Goal: Transaction & Acquisition: Purchase product/service

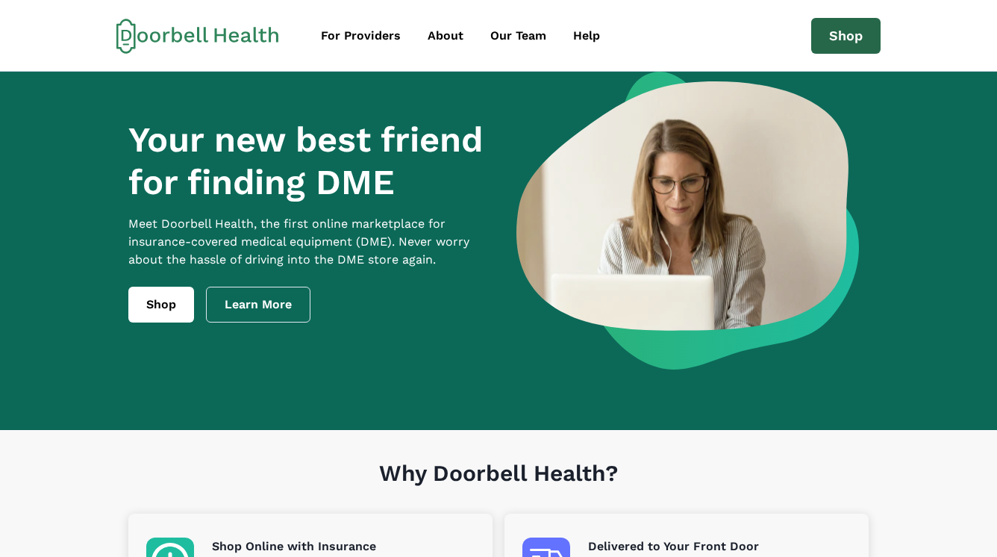
click at [853, 38] on link "Shop" at bounding box center [845, 36] width 69 height 36
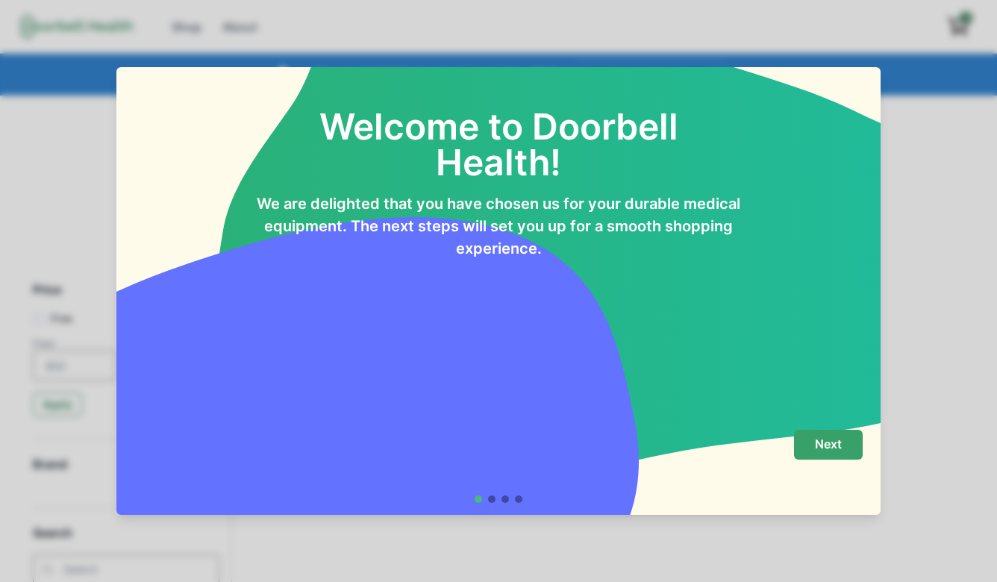
click at [828, 448] on p "Next" at bounding box center [828, 444] width 27 height 14
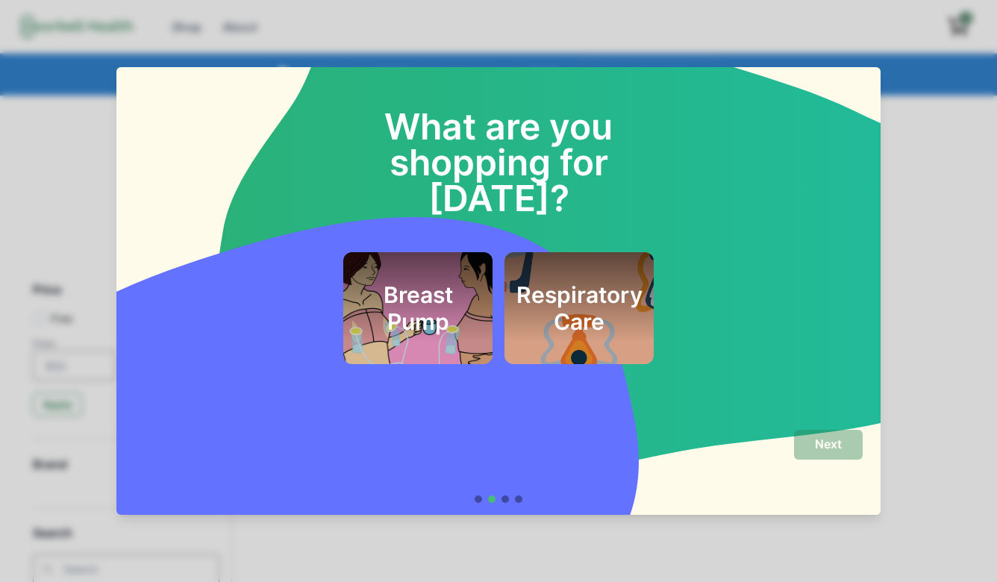
click at [437, 291] on h2 "Breast Pump" at bounding box center [417, 308] width 113 height 54
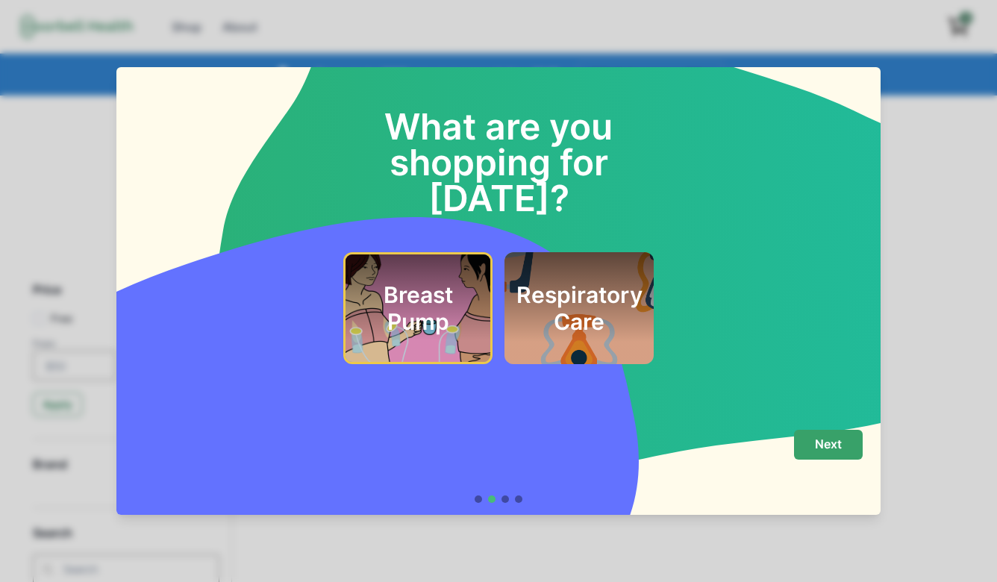
click at [831, 443] on p "Next" at bounding box center [828, 444] width 27 height 14
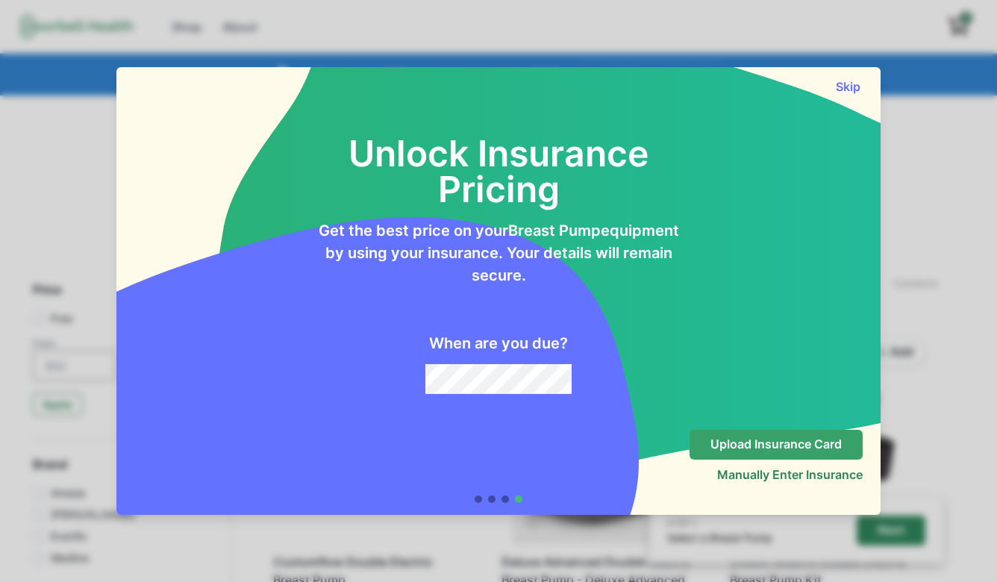
click at [766, 449] on p "Upload Insurance Card" at bounding box center [775, 444] width 131 height 14
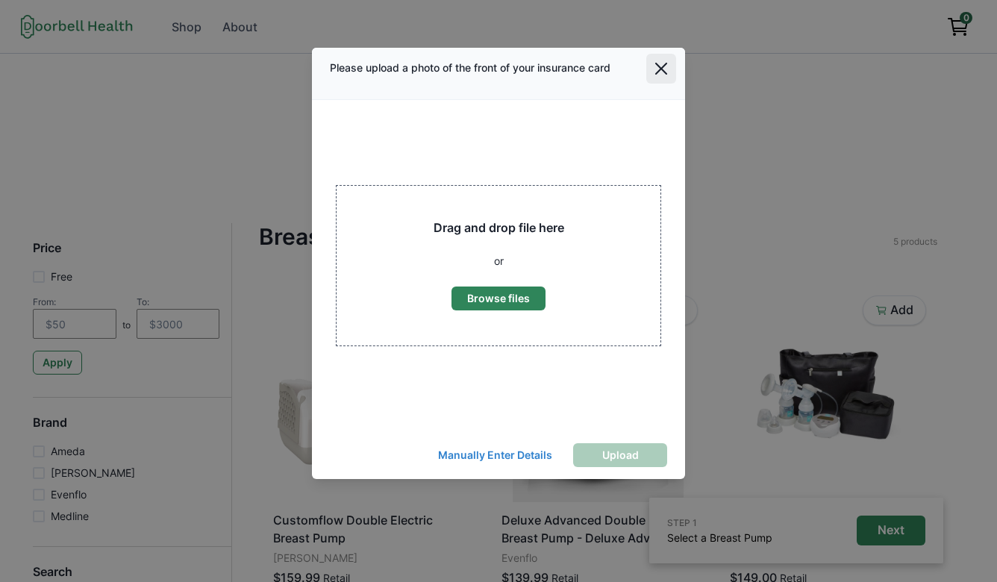
click at [660, 65] on icon "Close" at bounding box center [661, 69] width 12 height 12
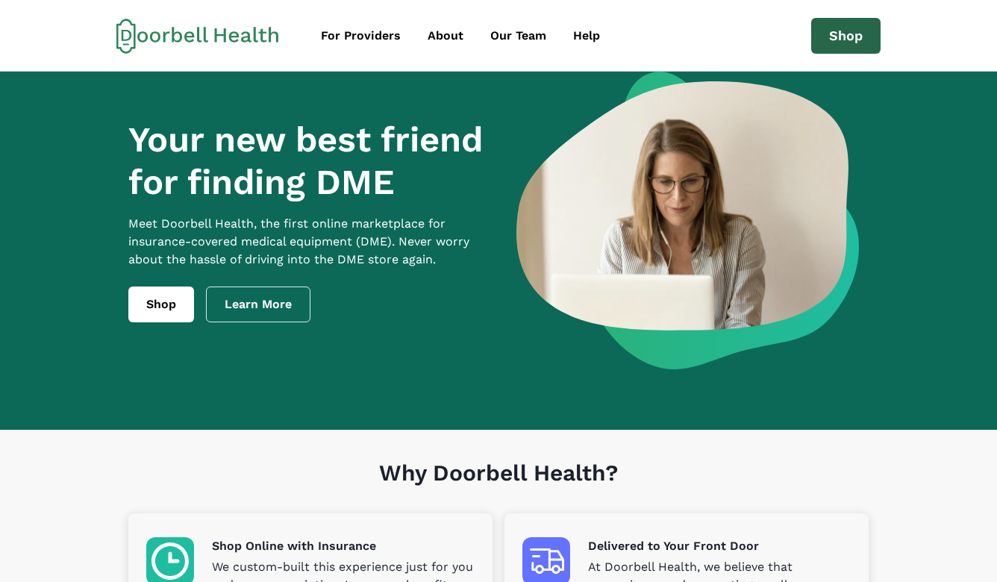
click at [833, 42] on link "Shop" at bounding box center [845, 36] width 69 height 36
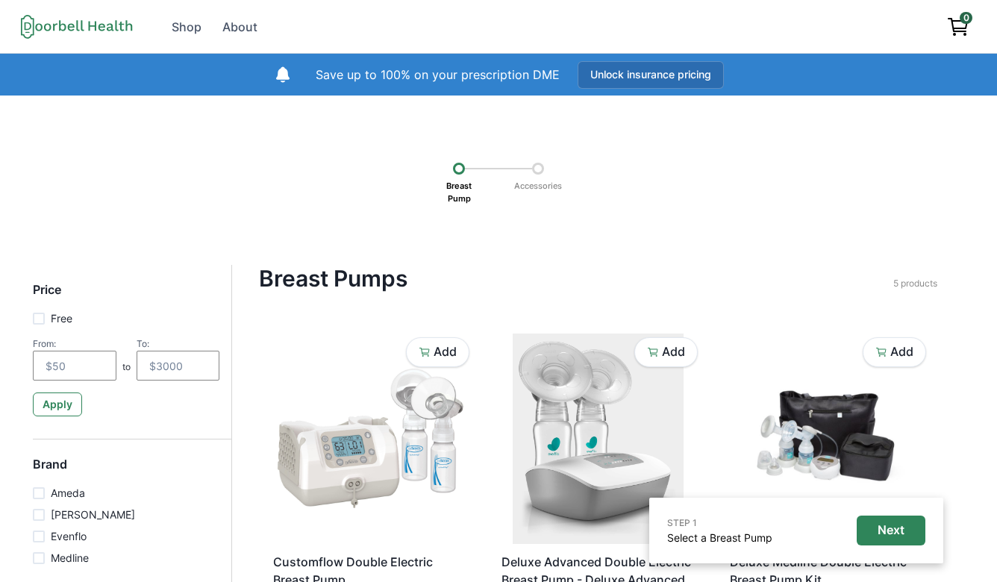
click at [643, 69] on button "Unlock insurance pricing" at bounding box center [651, 75] width 146 height 28
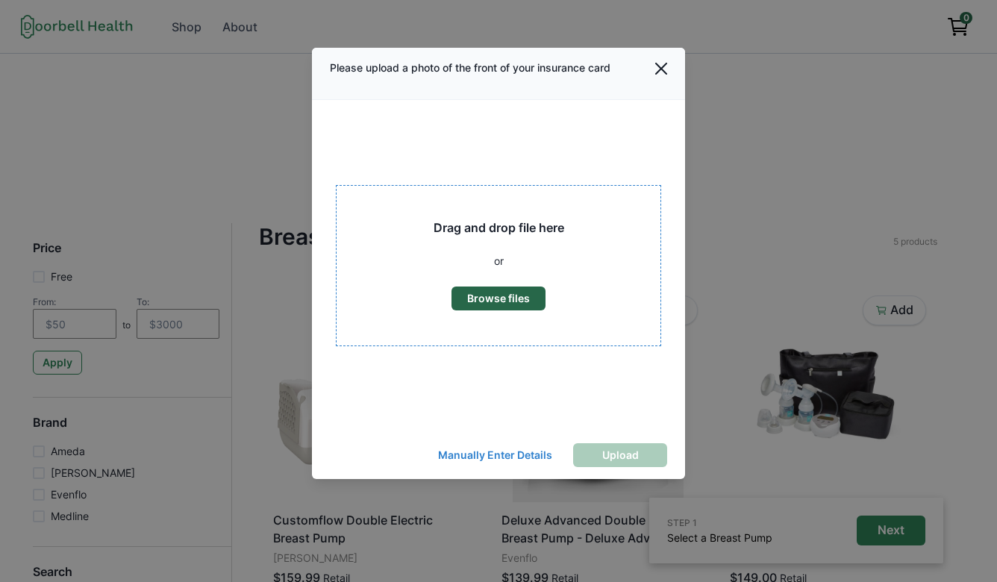
click at [513, 300] on button "Browse files" at bounding box center [499, 299] width 94 height 24
click at [669, 61] on button "Close" at bounding box center [661, 69] width 30 height 30
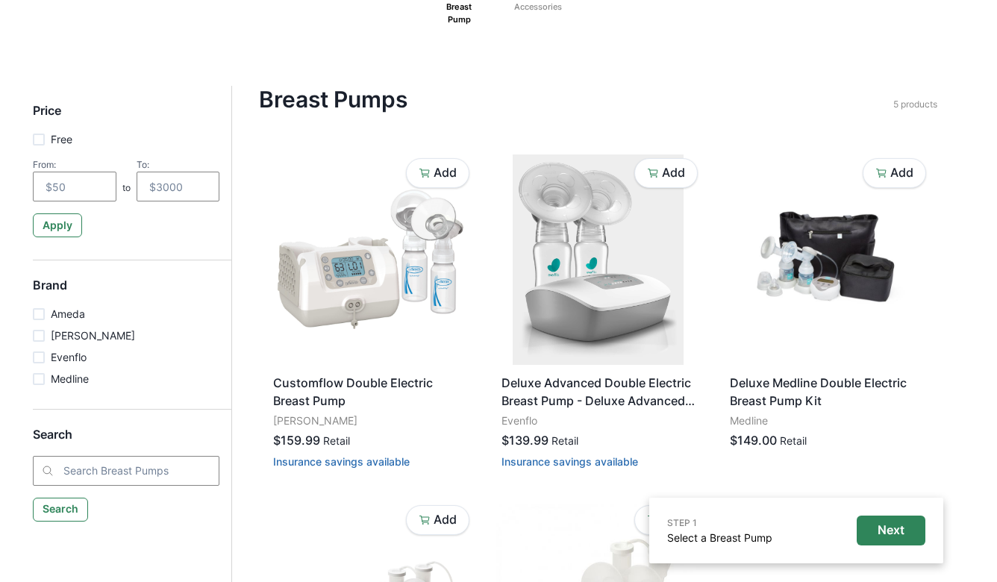
scroll to position [201, 0]
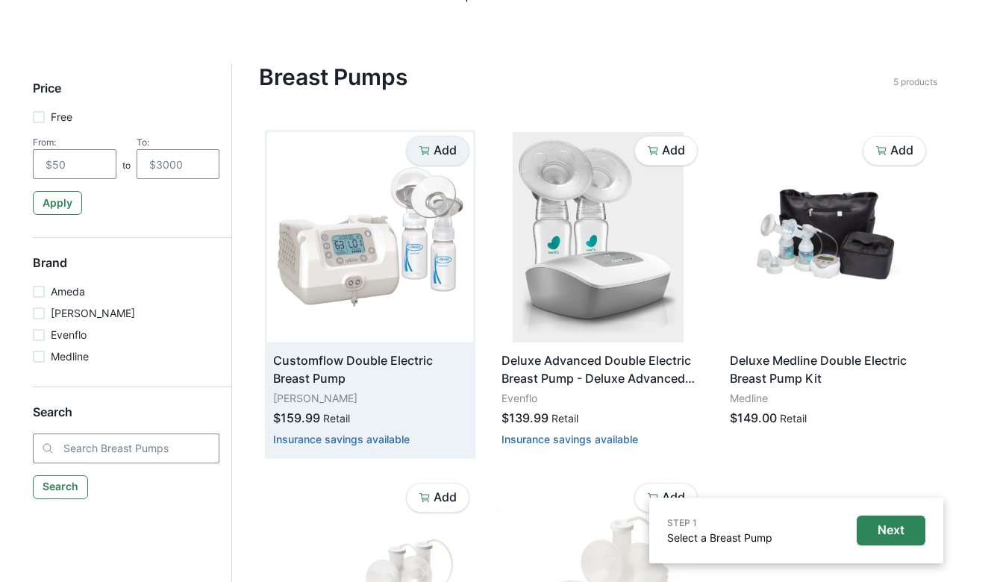
click at [442, 145] on p "Add" at bounding box center [445, 150] width 23 height 14
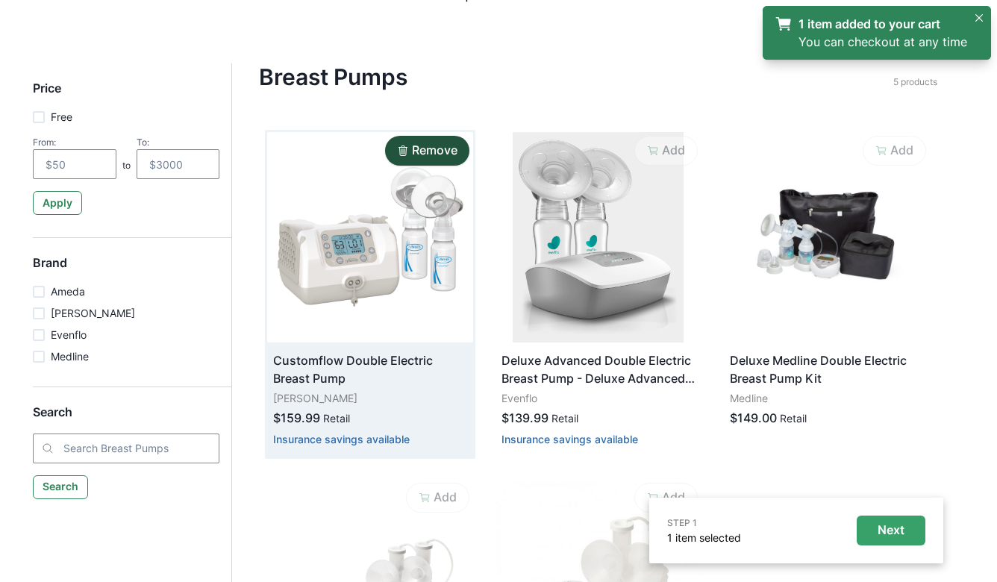
click at [886, 528] on p "Next" at bounding box center [891, 530] width 27 height 14
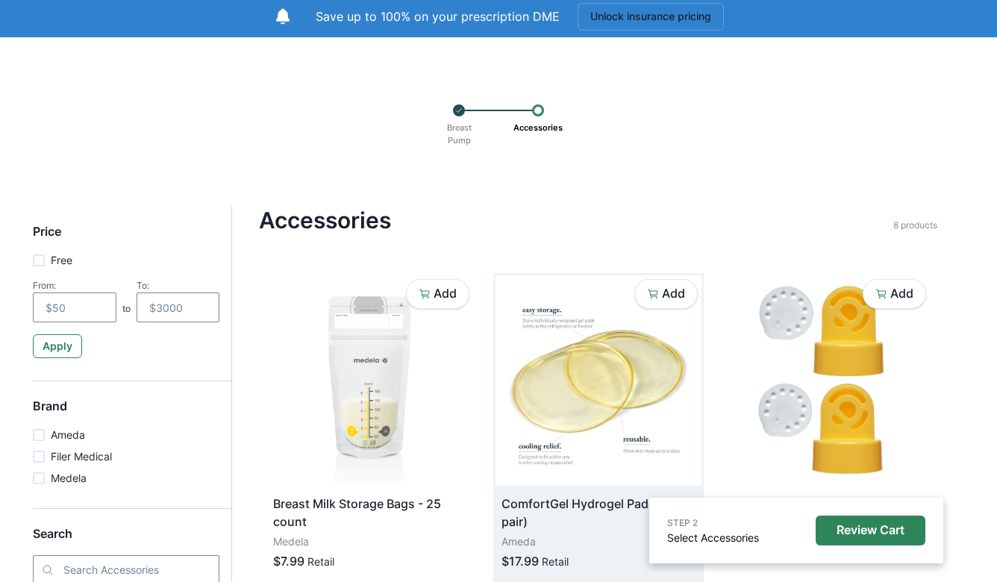
scroll to position [172, 0]
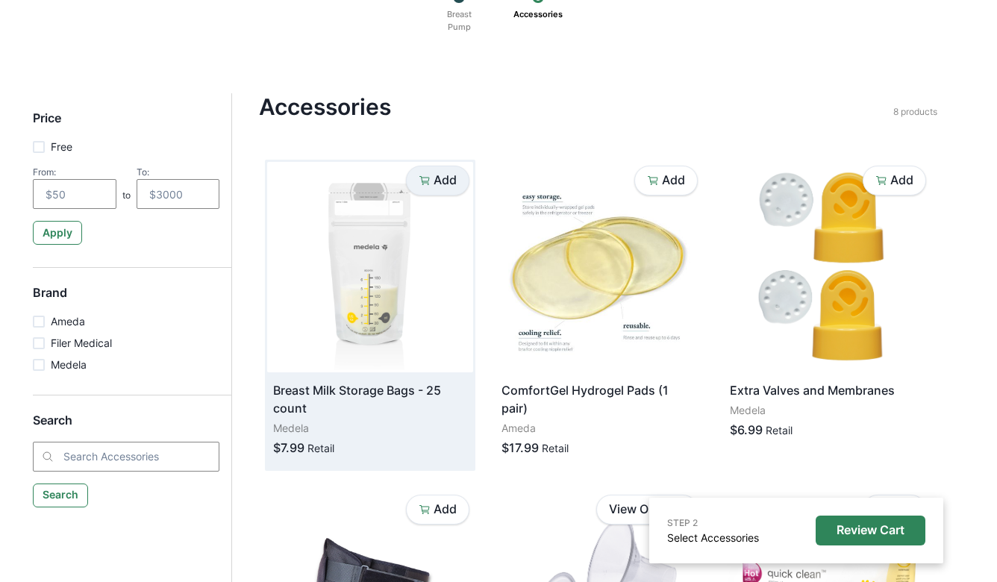
click at [449, 180] on p "Add" at bounding box center [445, 180] width 23 height 14
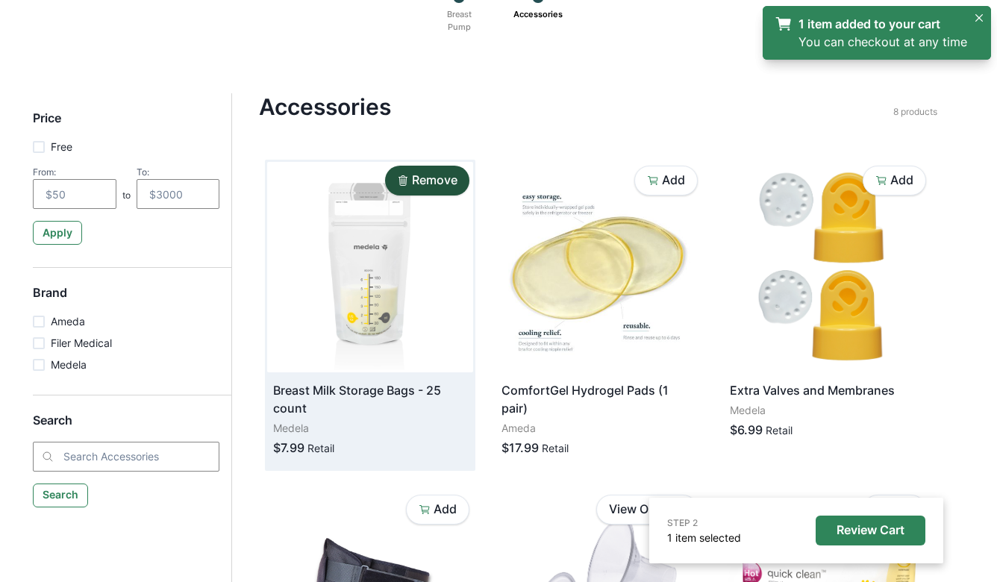
scroll to position [0, 0]
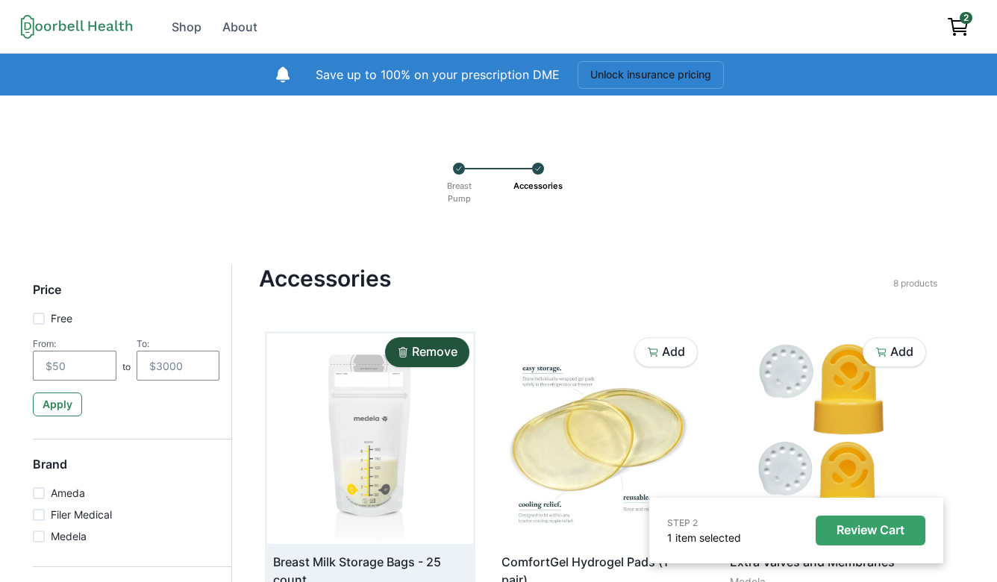
click at [862, 532] on p "Review Cart" at bounding box center [871, 530] width 68 height 14
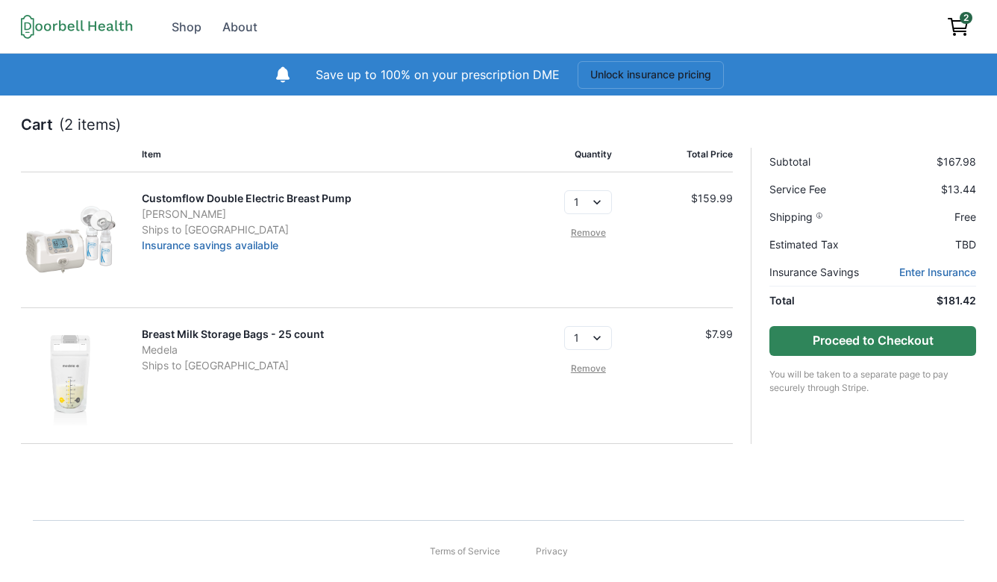
click at [872, 338] on button "Proceed to Checkout" at bounding box center [872, 341] width 207 height 30
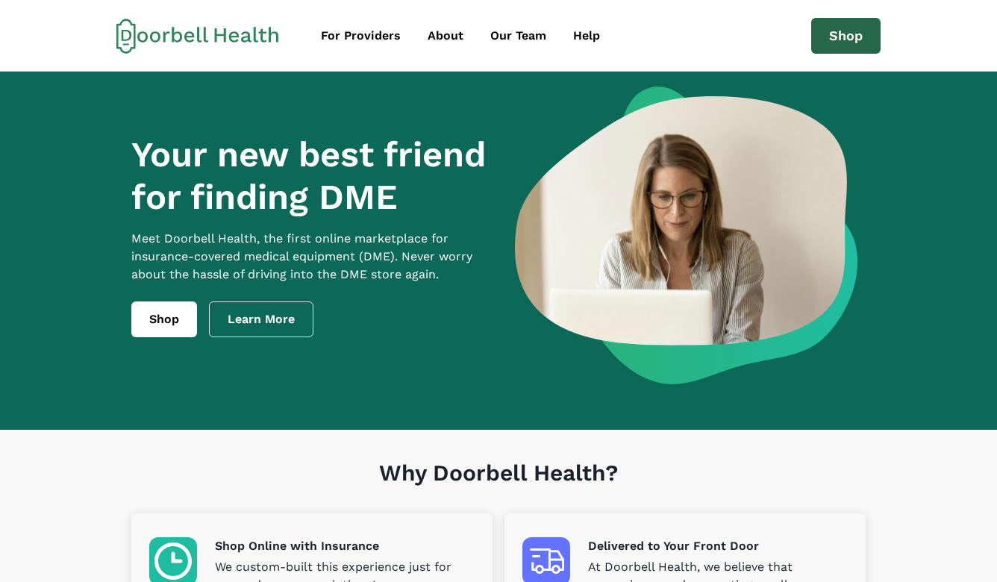
click at [840, 41] on link "Shop" at bounding box center [845, 36] width 69 height 36
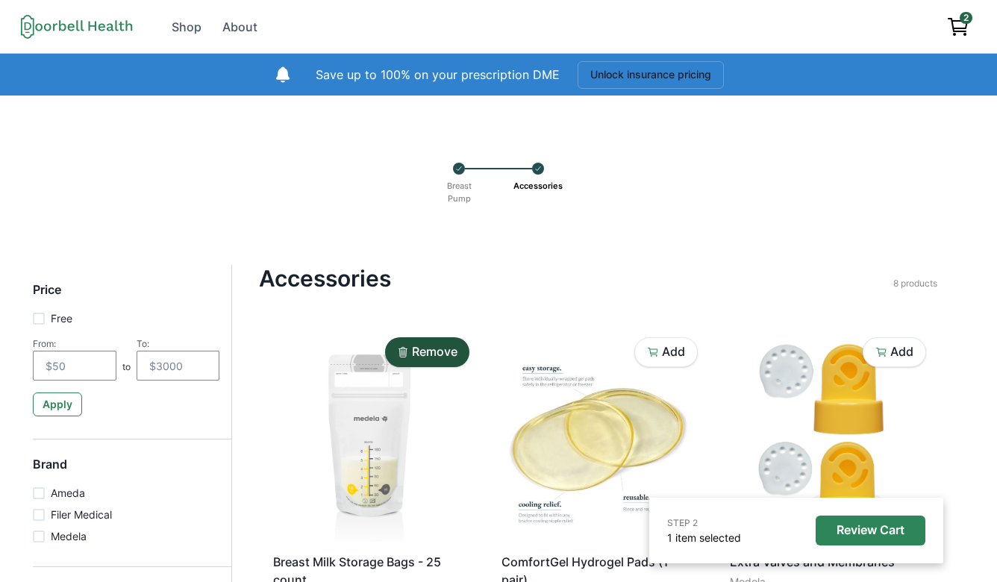
click at [466, 174] on div "Breast Pump" at bounding box center [492, 169] width 79 height 12
click at [463, 187] on p "Breast Pump" at bounding box center [459, 192] width 35 height 35
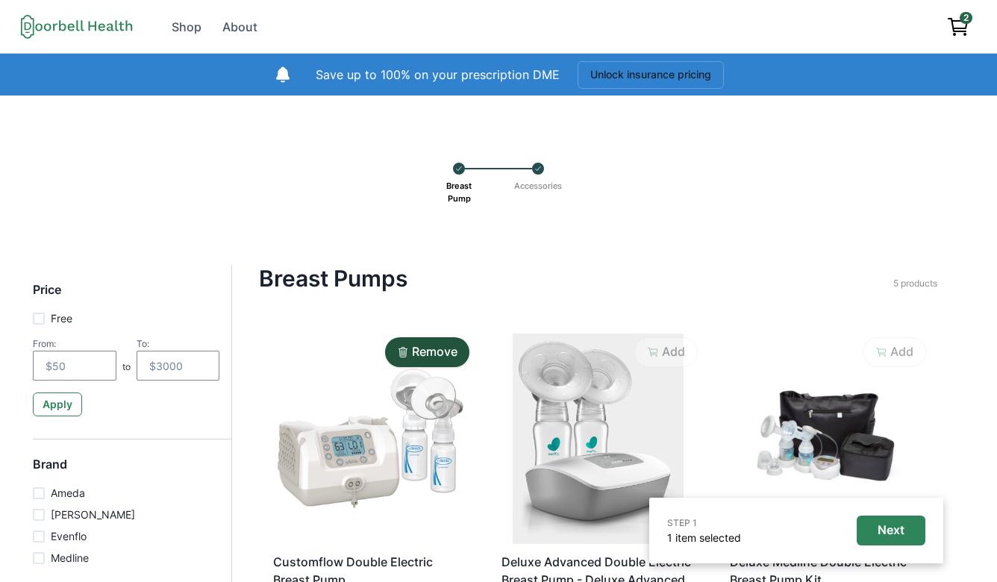
click at [968, 29] on icon "View cart" at bounding box center [958, 27] width 24 height 24
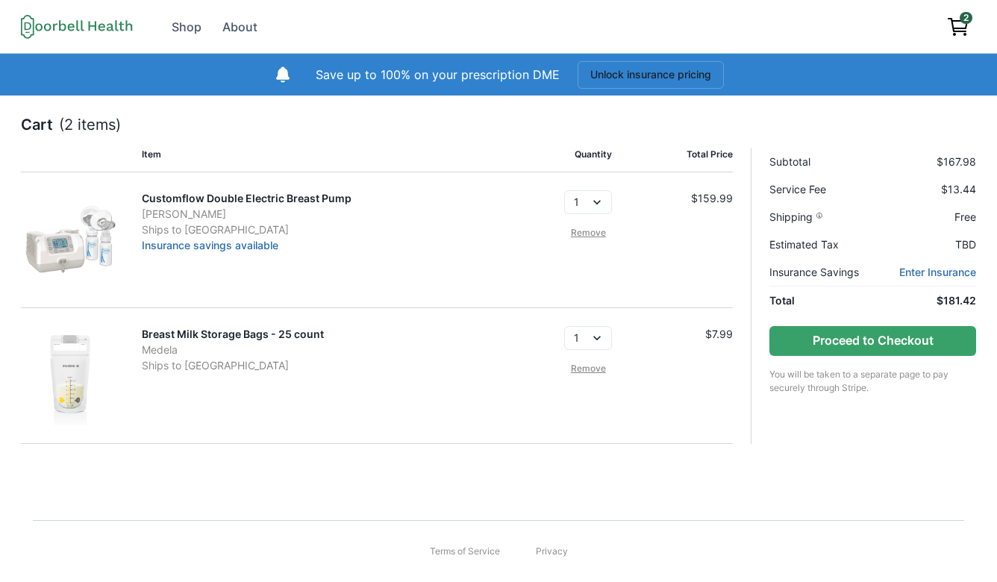
click at [590, 237] on link "Remove" at bounding box center [588, 232] width 48 height 13
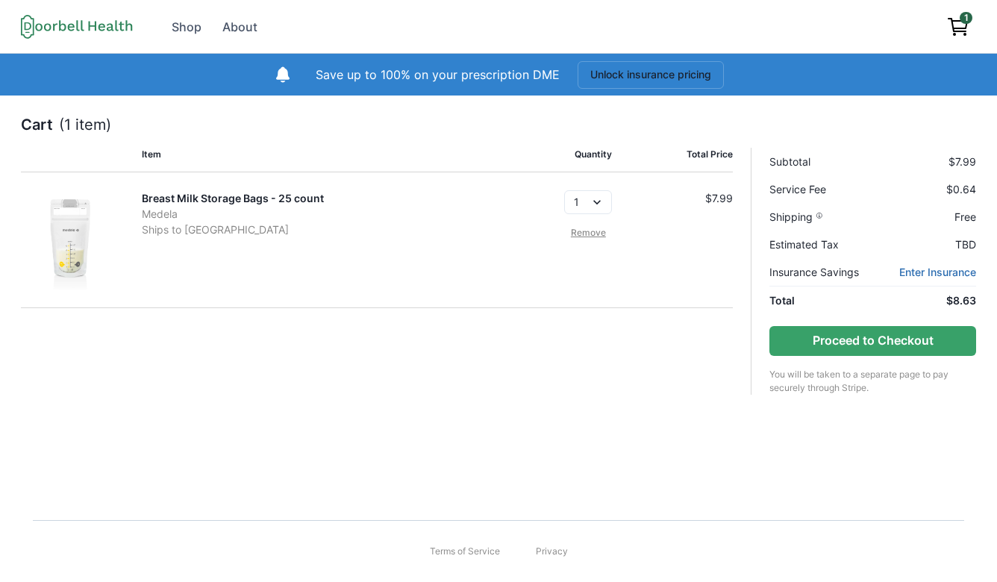
click at [600, 237] on link "Remove" at bounding box center [588, 232] width 48 height 13
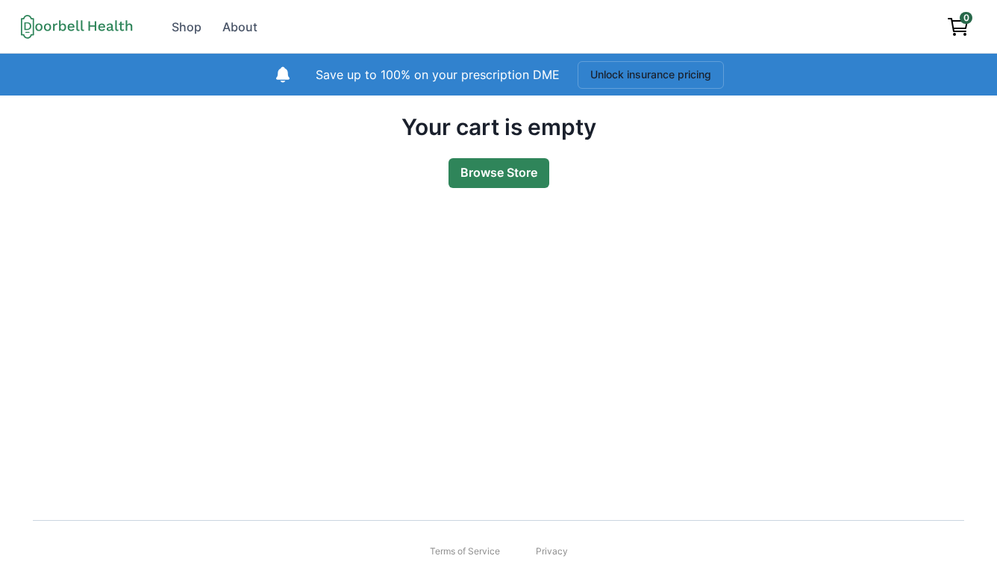
click at [490, 176] on link "Browse Store" at bounding box center [499, 173] width 101 height 30
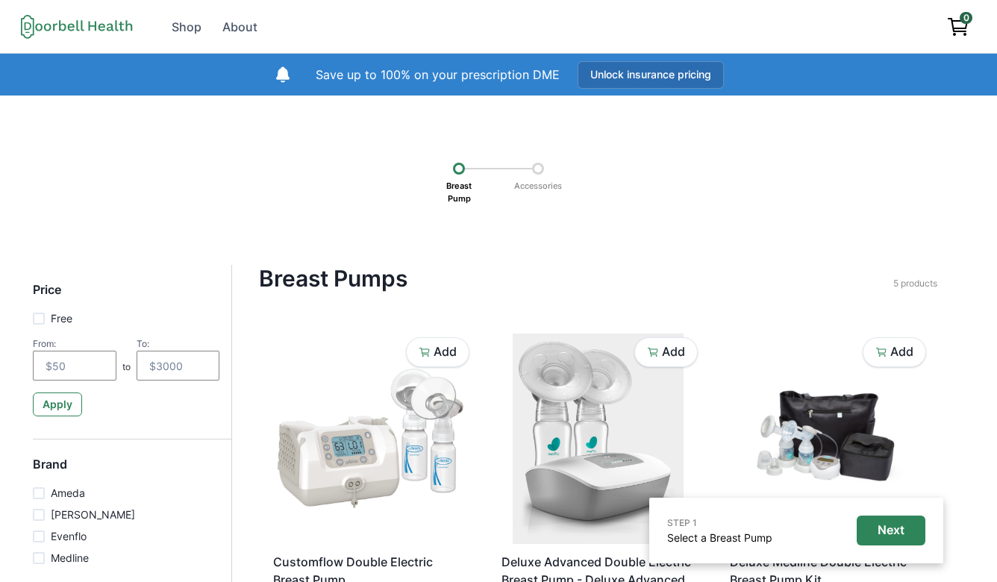
click at [628, 77] on button "Unlock insurance pricing" at bounding box center [651, 75] width 146 height 28
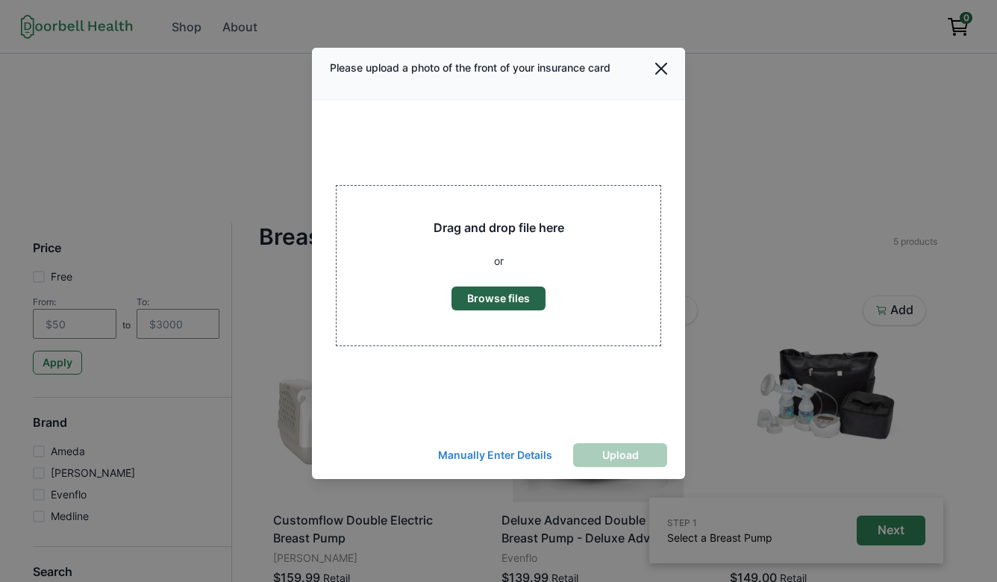
click at [510, 293] on button "Browse files" at bounding box center [499, 299] width 94 height 24
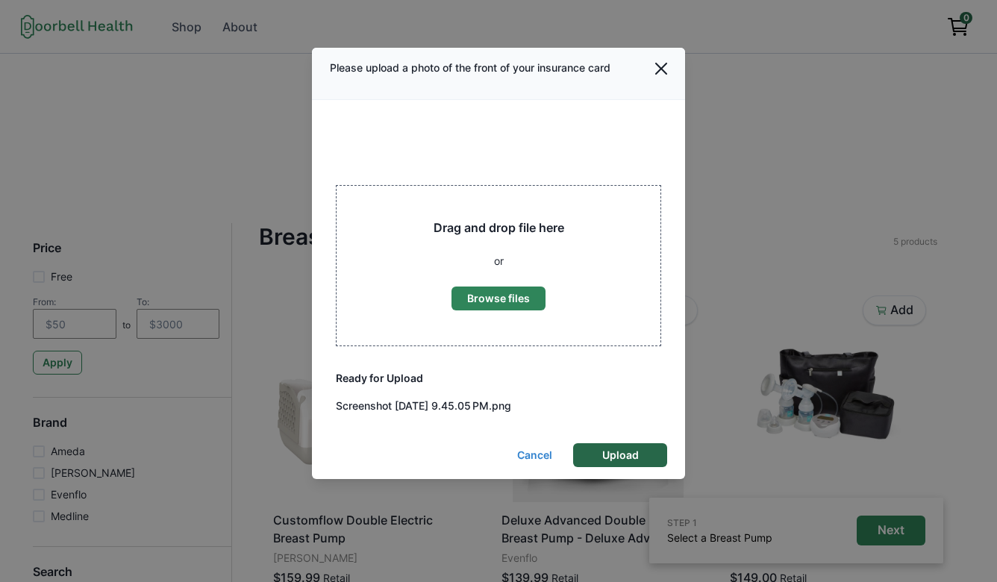
click at [610, 452] on button "Upload" at bounding box center [620, 455] width 94 height 24
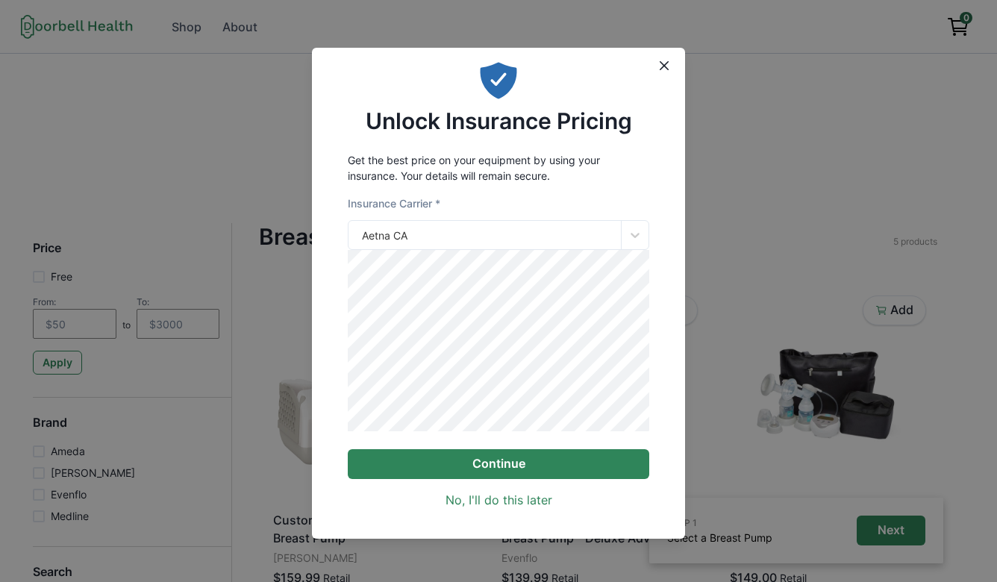
click at [515, 464] on button "Continue" at bounding box center [499, 464] width 302 height 30
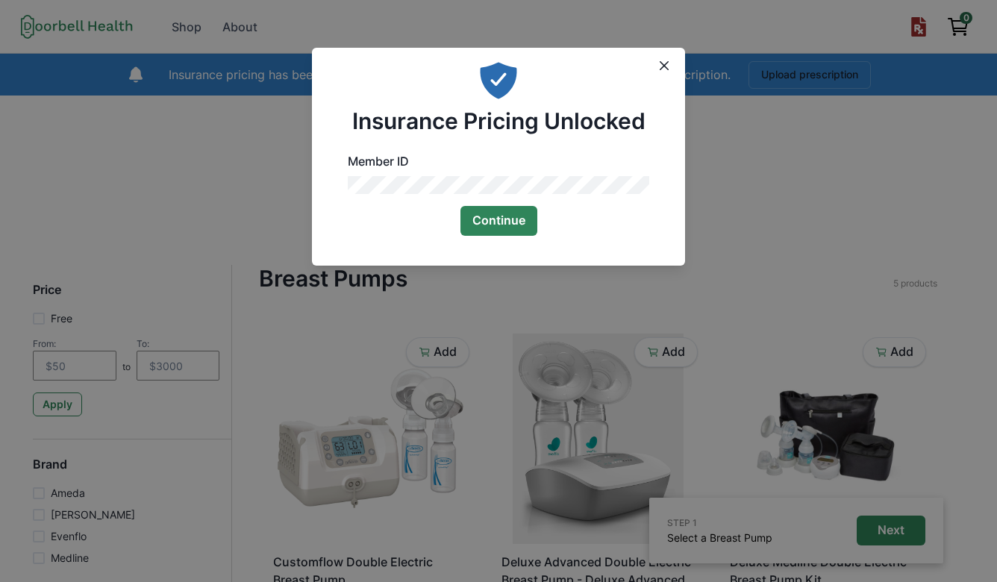
click at [490, 210] on button "Continue" at bounding box center [498, 221] width 77 height 30
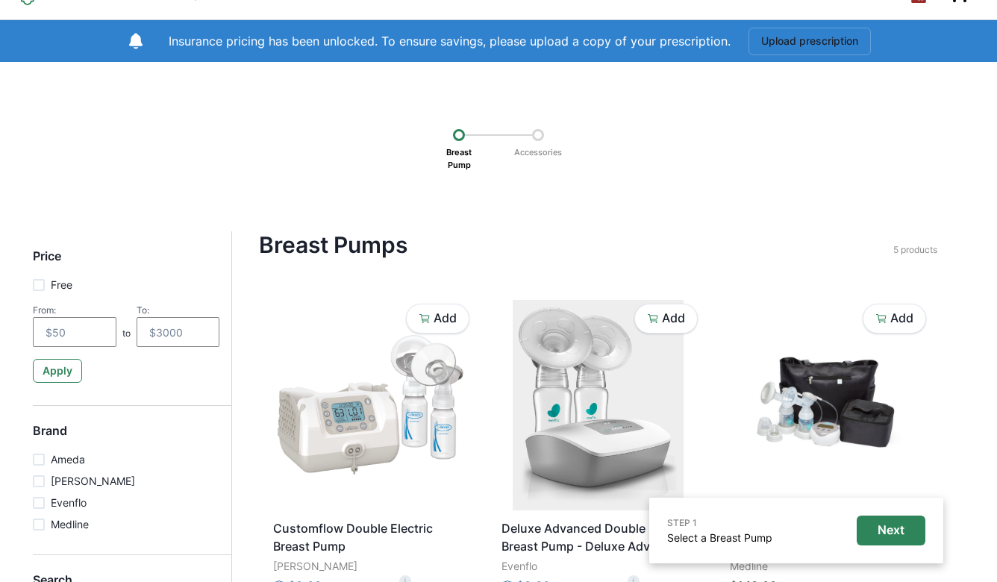
scroll to position [44, 0]
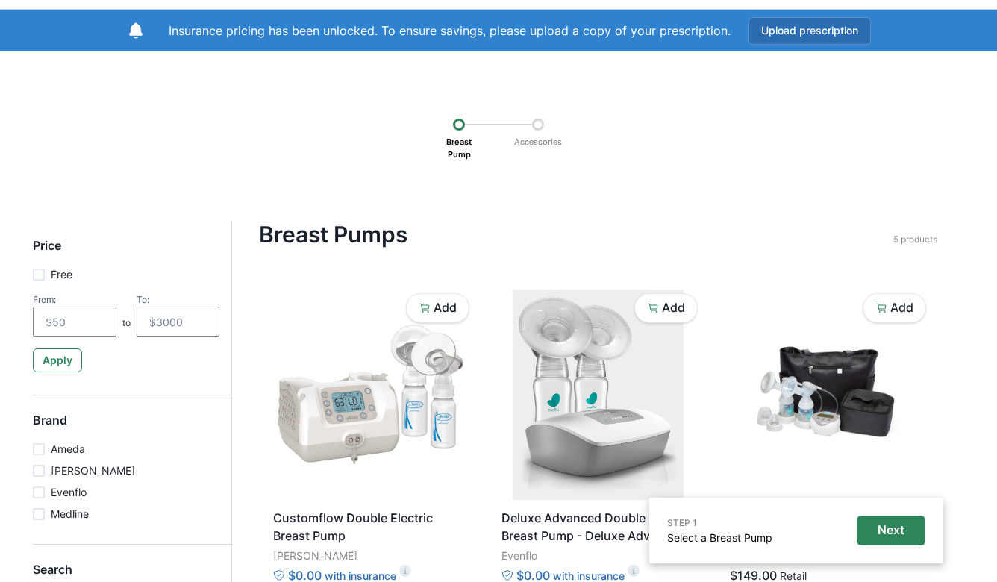
click at [770, 38] on button "Upload prescription" at bounding box center [810, 31] width 122 height 28
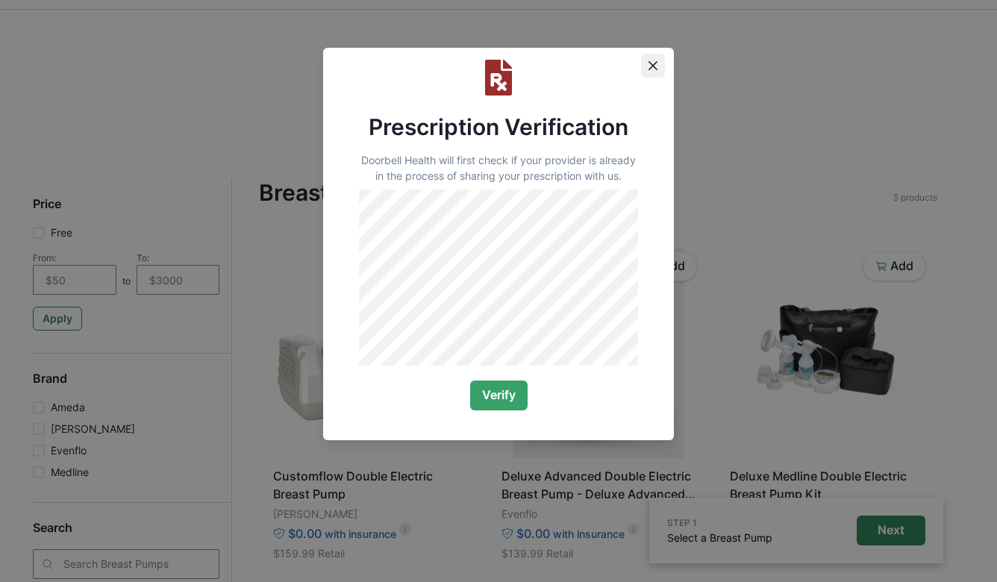
click at [654, 62] on icon "Close" at bounding box center [653, 65] width 9 height 9
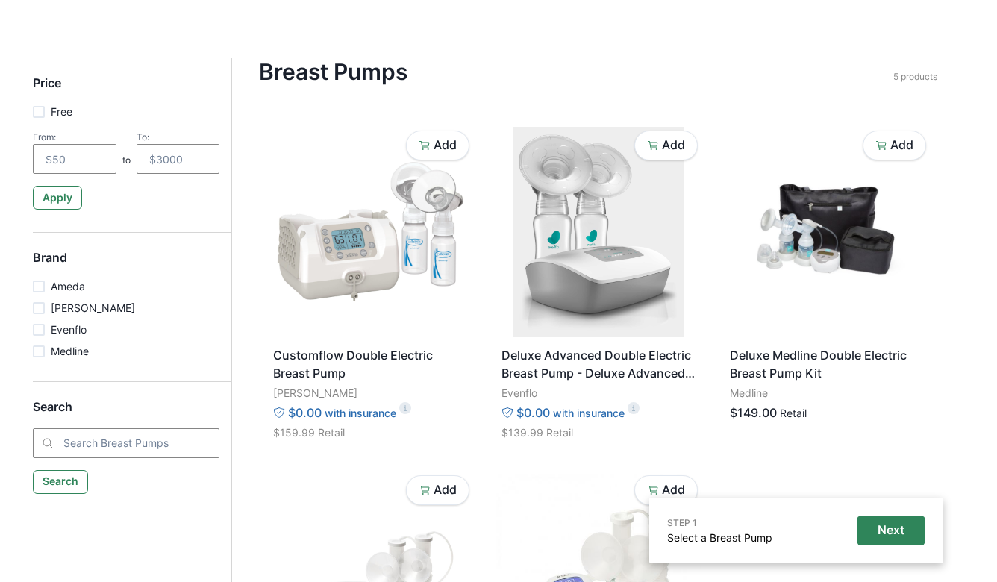
scroll to position [225, 0]
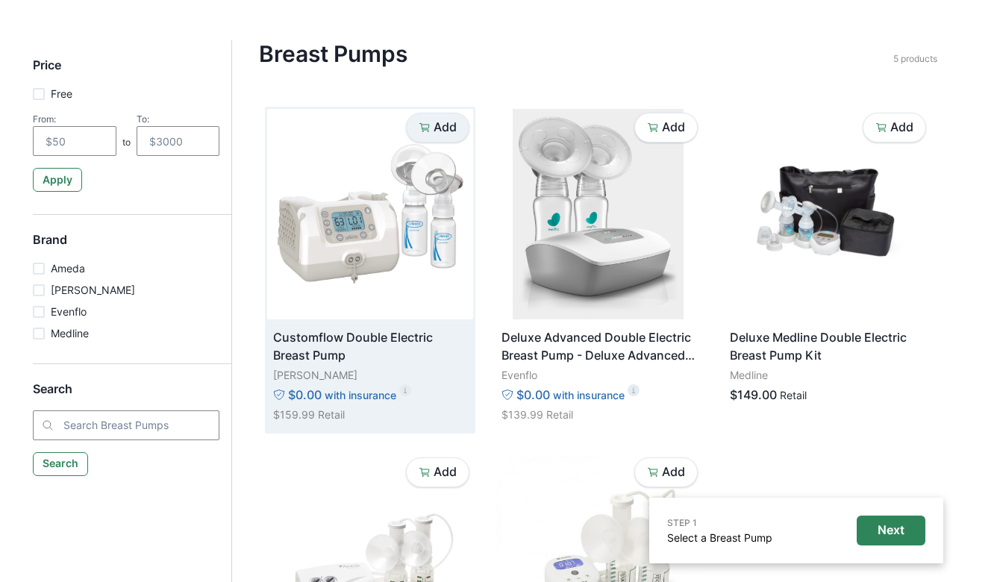
click at [432, 132] on div "Add" at bounding box center [438, 127] width 38 height 14
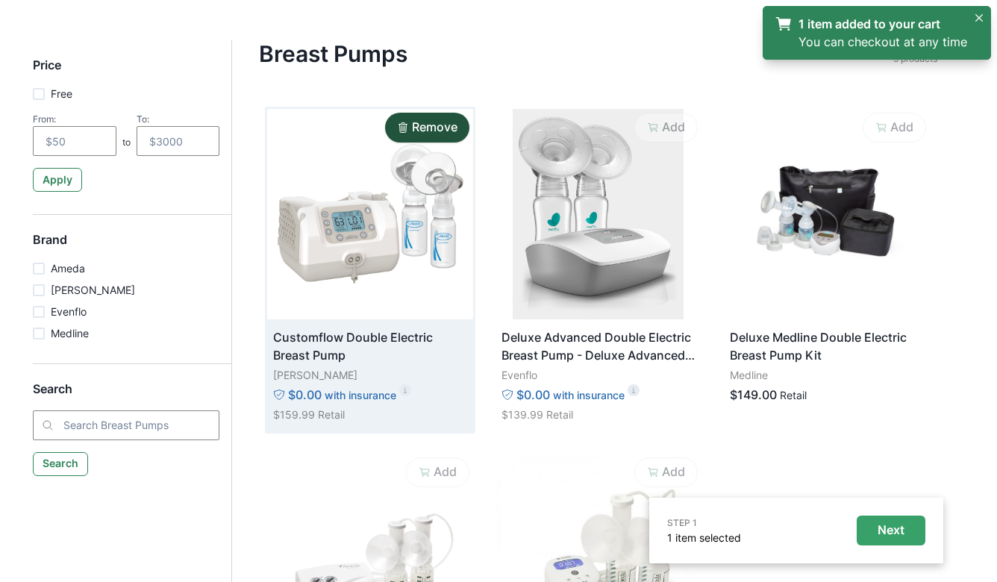
click at [876, 531] on button "Next" at bounding box center [891, 531] width 69 height 30
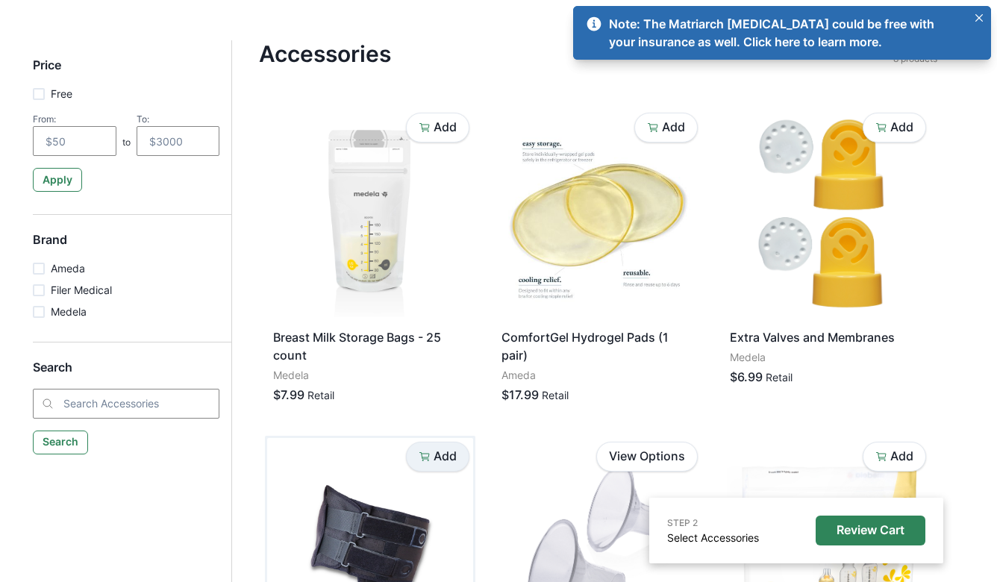
click at [452, 459] on p "Add" at bounding box center [445, 456] width 23 height 14
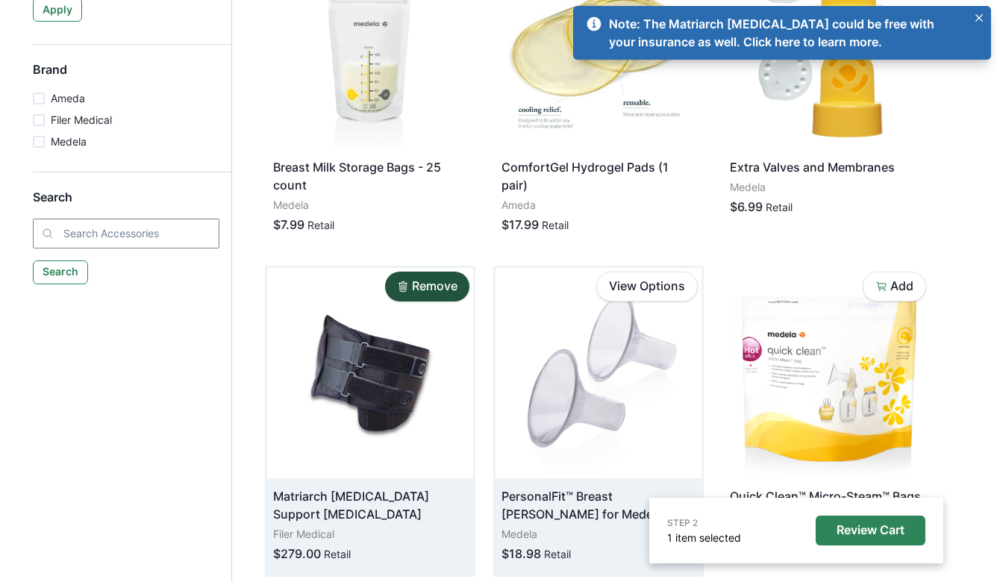
scroll to position [381, 0]
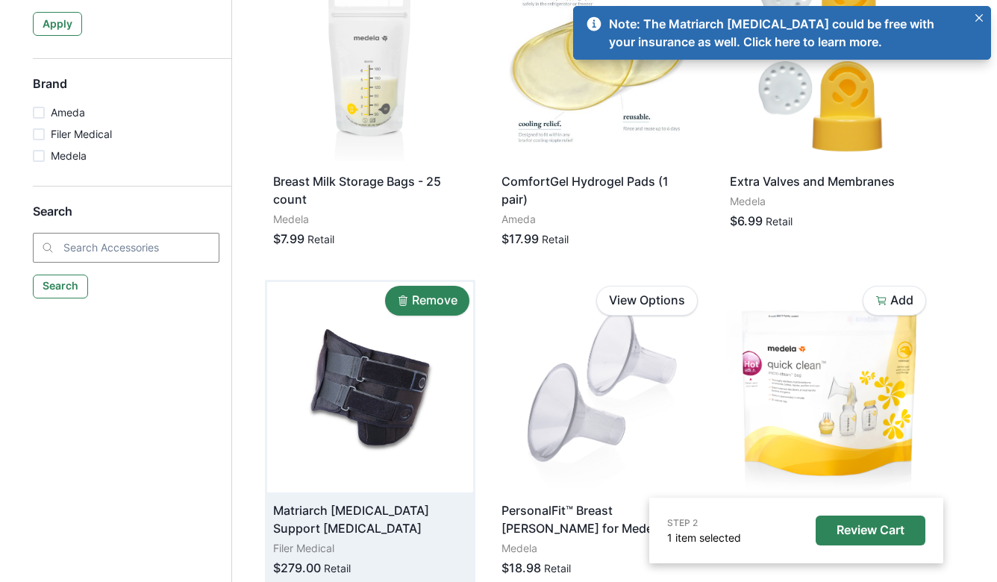
click at [422, 300] on p "Remove" at bounding box center [435, 300] width 46 height 14
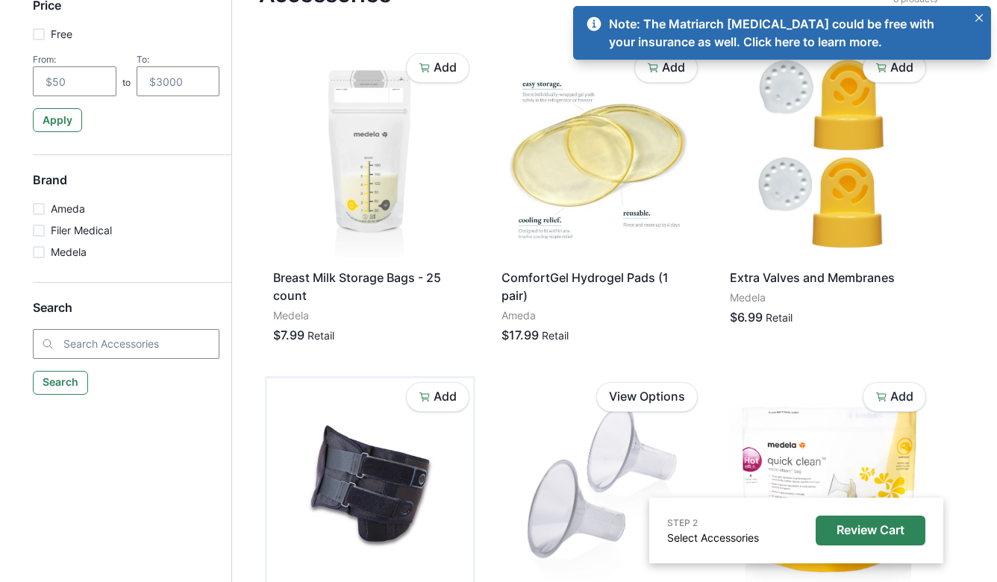
scroll to position [217, 0]
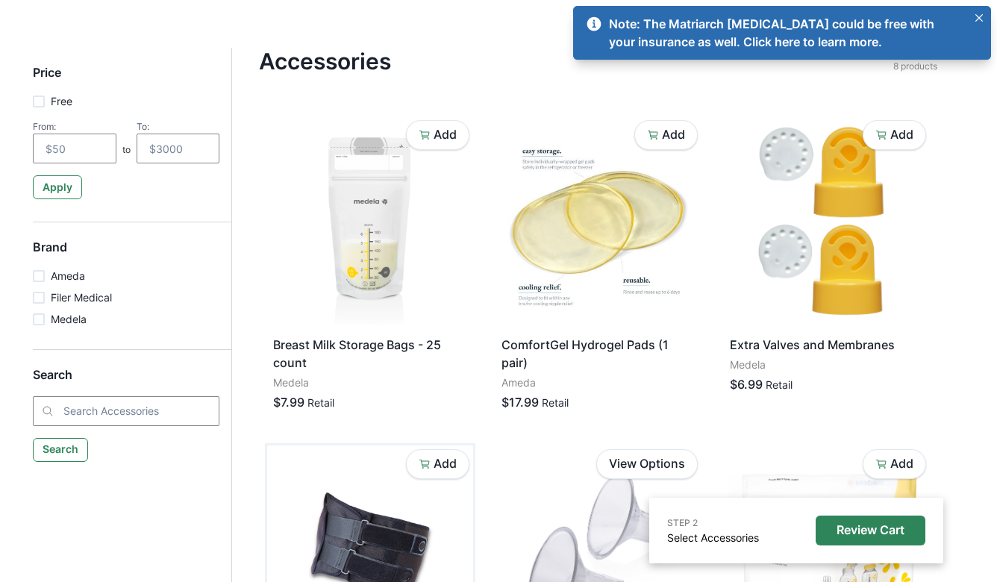
click at [801, 40] on link "Note: The Matriarch Back Brace could be free with your insurance as well. Click…" at bounding box center [776, 33] width 382 height 36
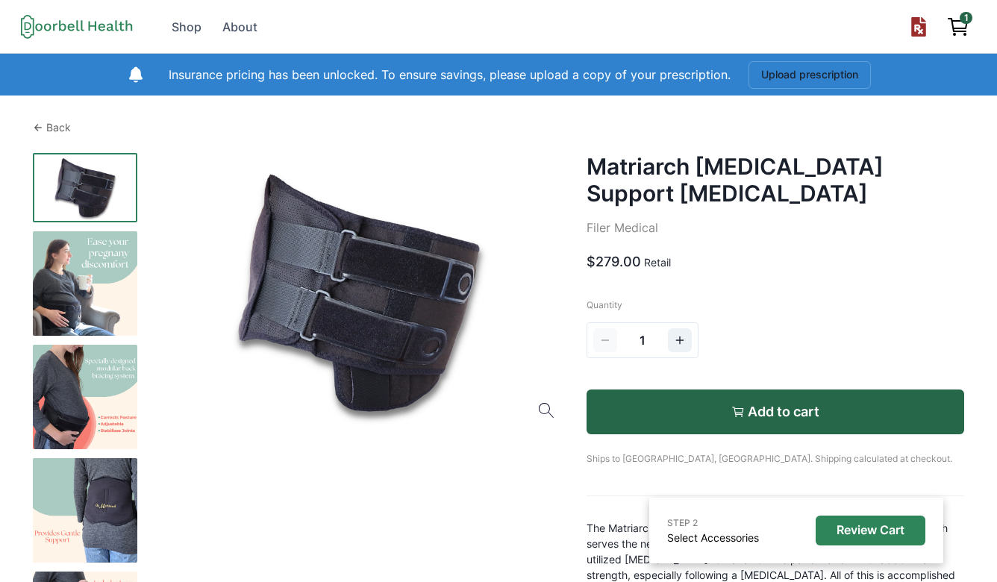
click at [55, 127] on p "Back" at bounding box center [58, 127] width 25 height 16
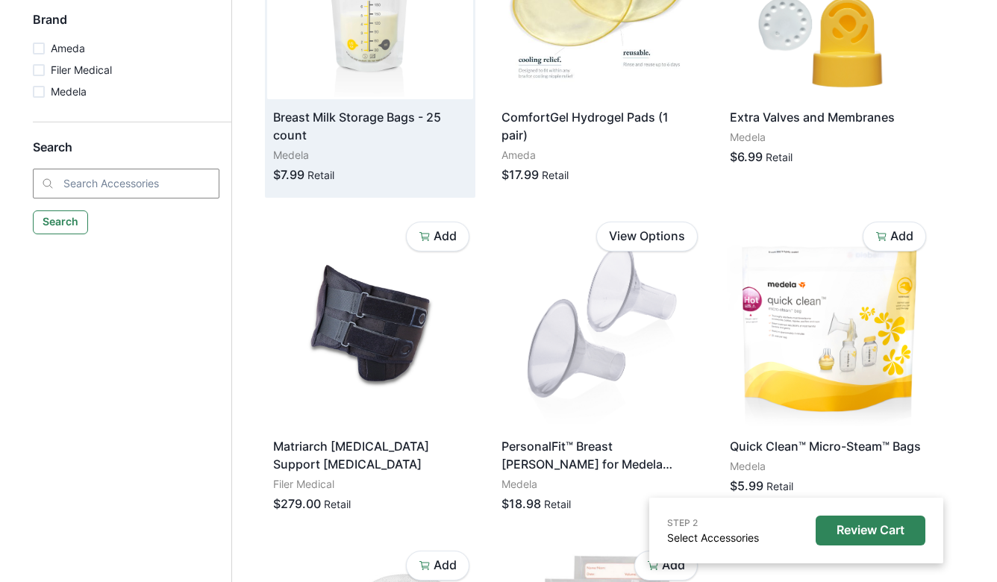
scroll to position [534, 0]
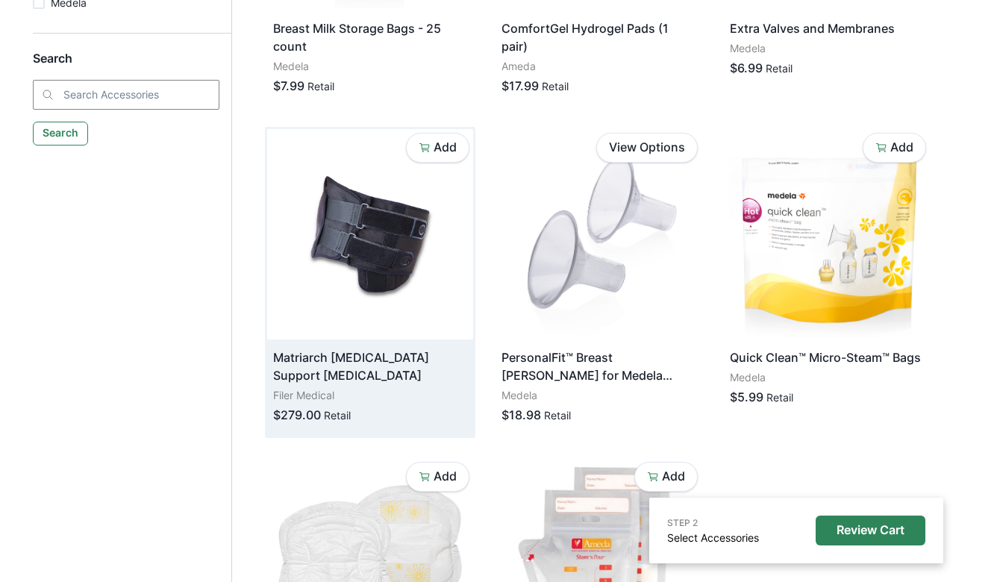
click at [383, 230] on img at bounding box center [370, 234] width 206 height 210
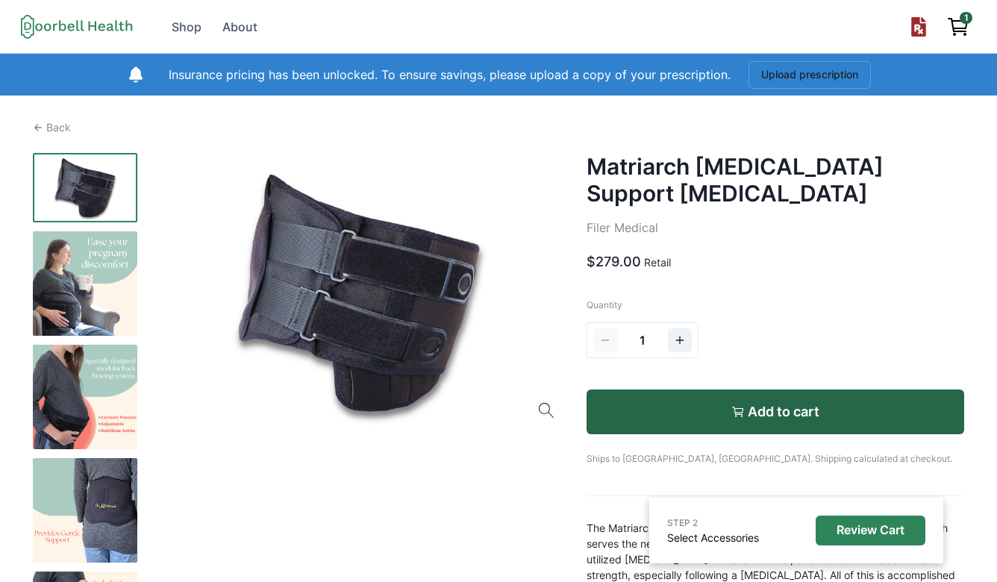
click at [96, 291] on img at bounding box center [85, 283] width 104 height 104
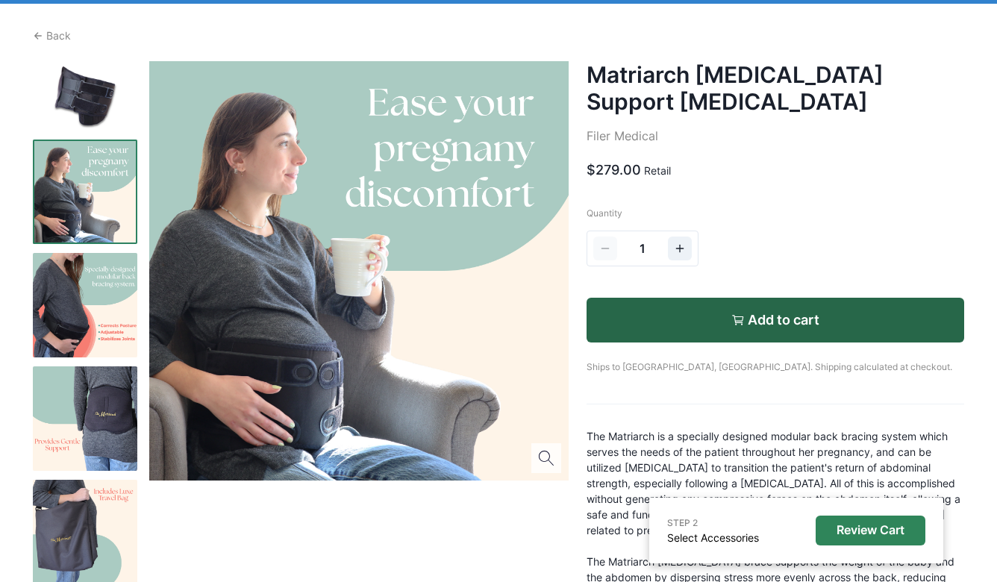
scroll to position [125, 0]
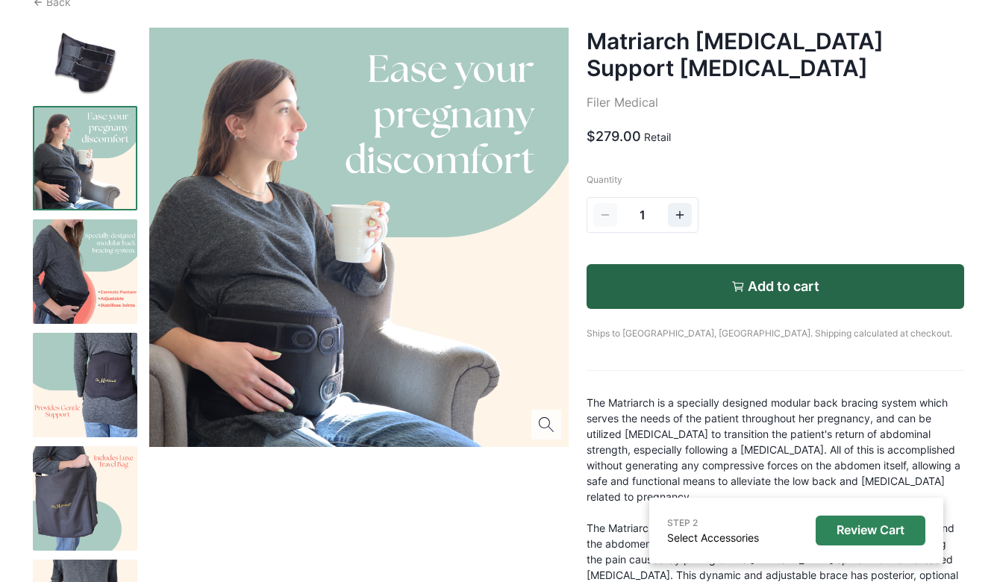
click at [96, 291] on img at bounding box center [85, 271] width 104 height 104
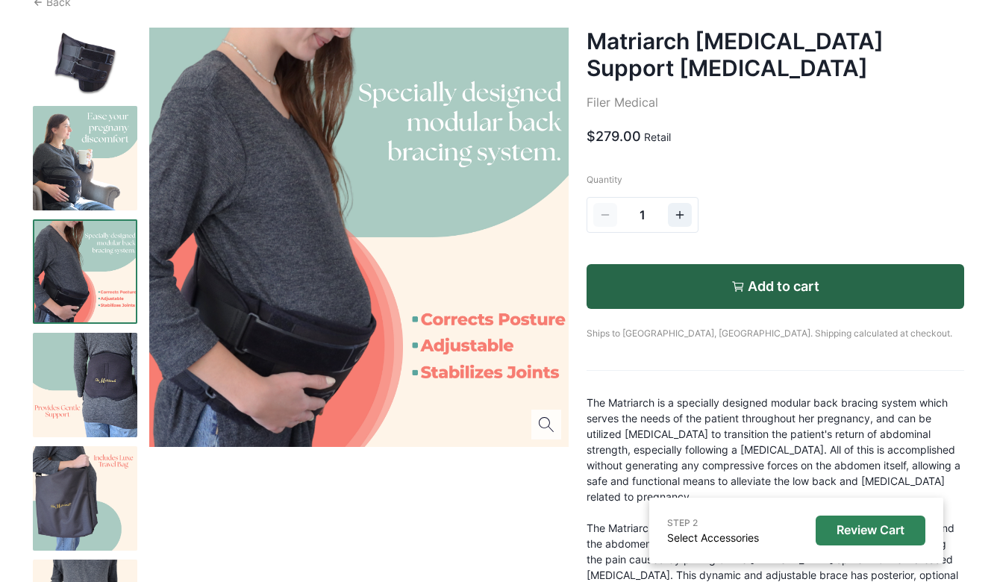
click at [104, 384] on img at bounding box center [85, 385] width 104 height 104
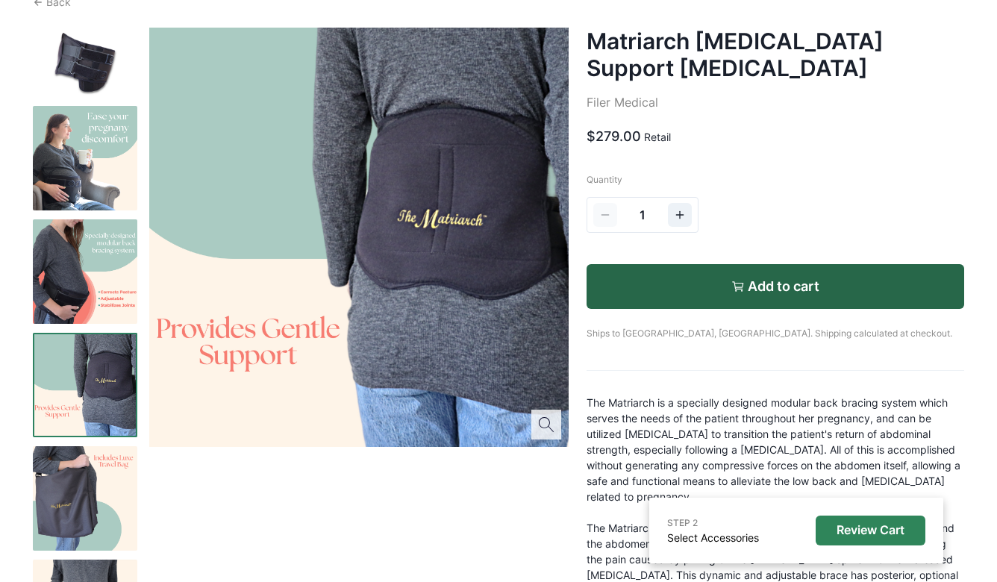
scroll to position [0, 0]
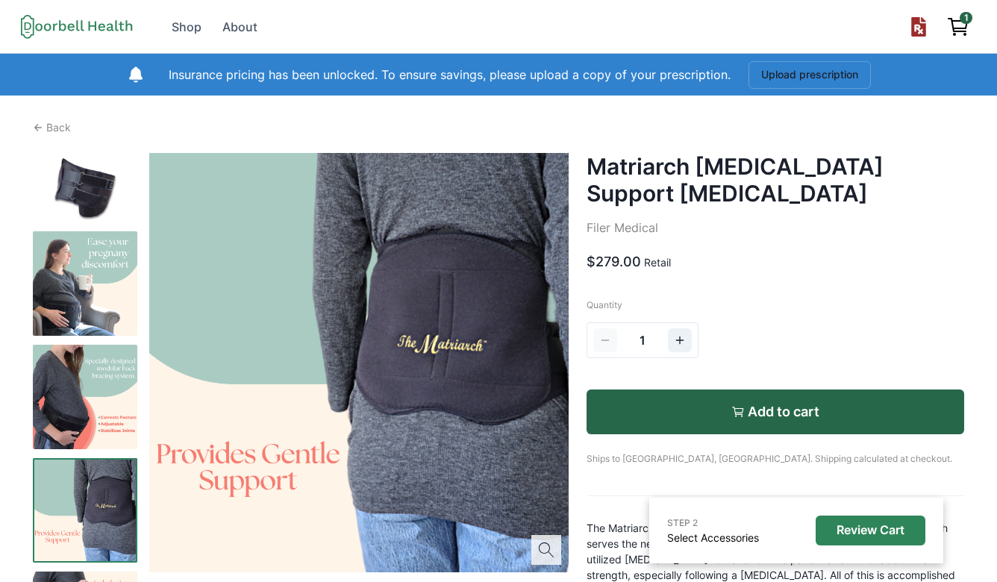
click at [98, 175] on img at bounding box center [85, 187] width 104 height 69
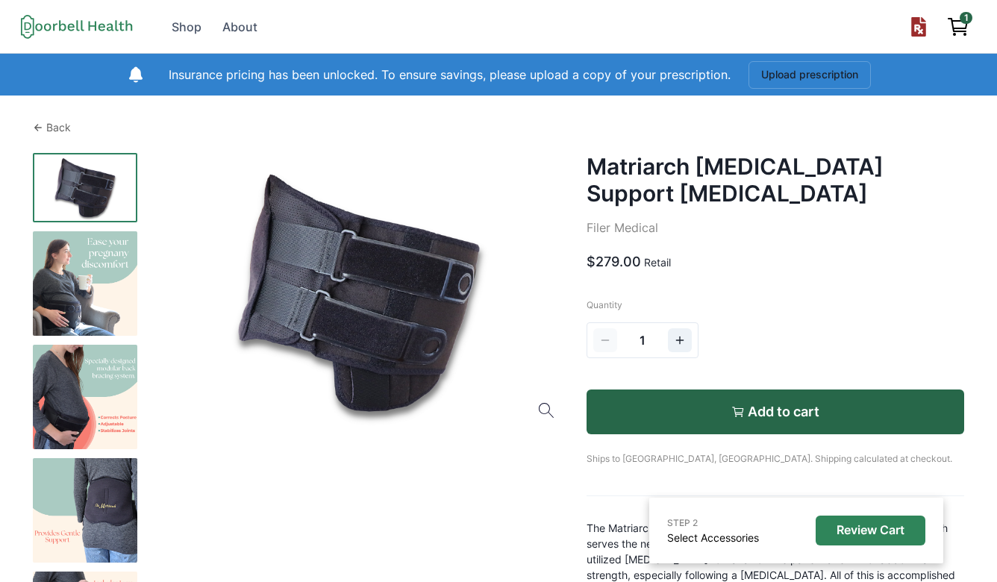
click at [57, 122] on p "Back" at bounding box center [58, 127] width 25 height 16
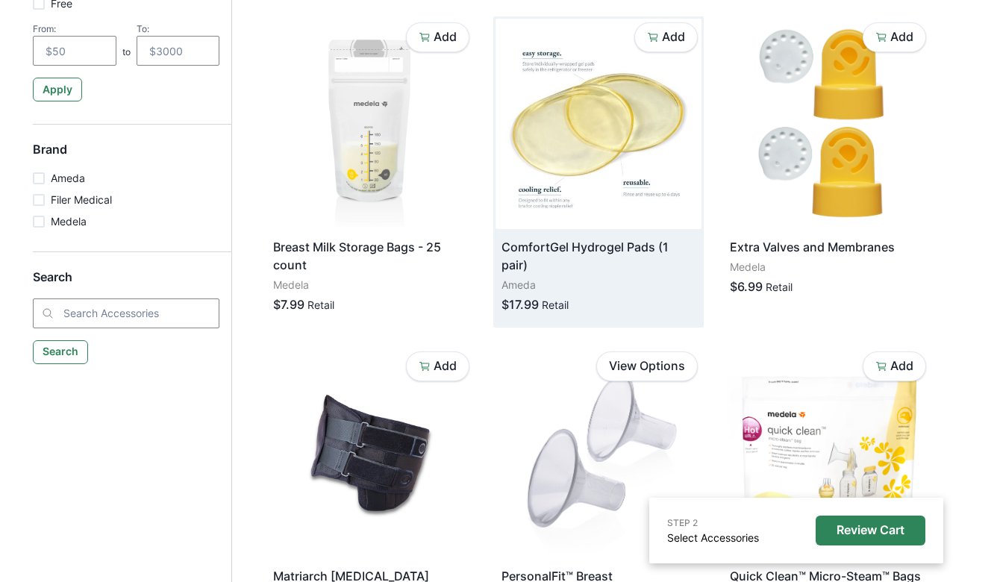
scroll to position [407, 0]
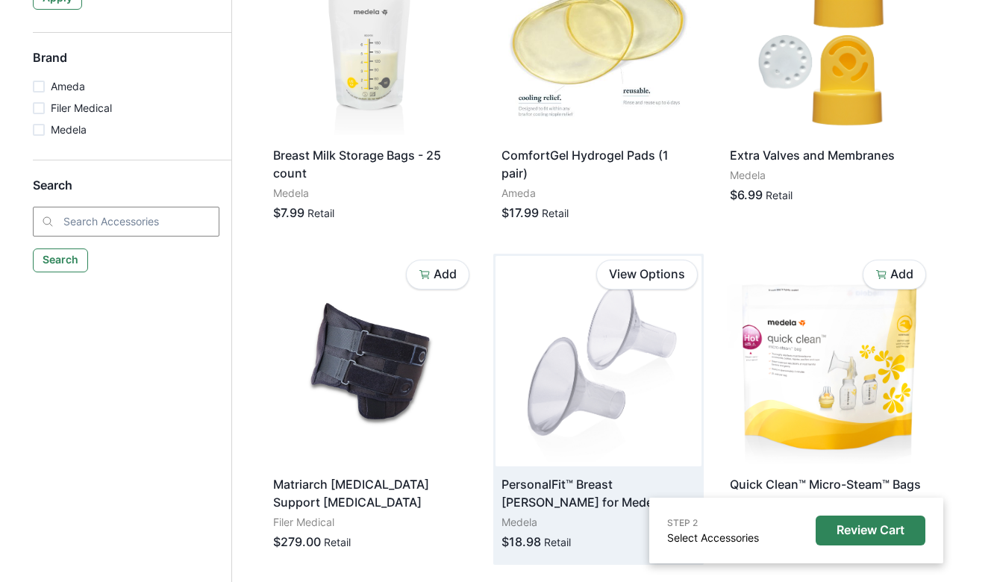
click at [573, 351] on img at bounding box center [599, 361] width 206 height 210
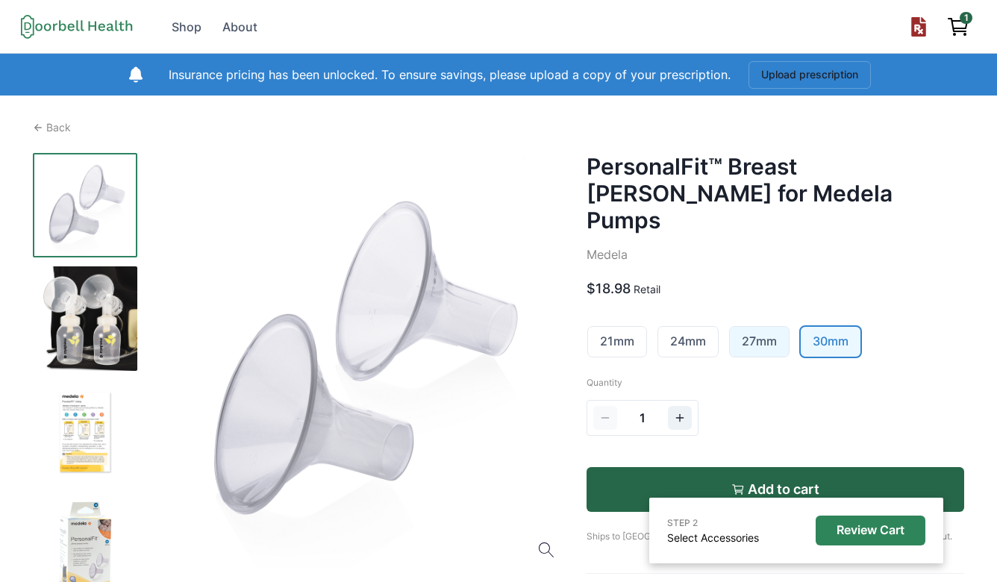
click at [758, 327] on link "27mm" at bounding box center [759, 342] width 59 height 30
click at [681, 327] on link "24mm" at bounding box center [688, 342] width 60 height 30
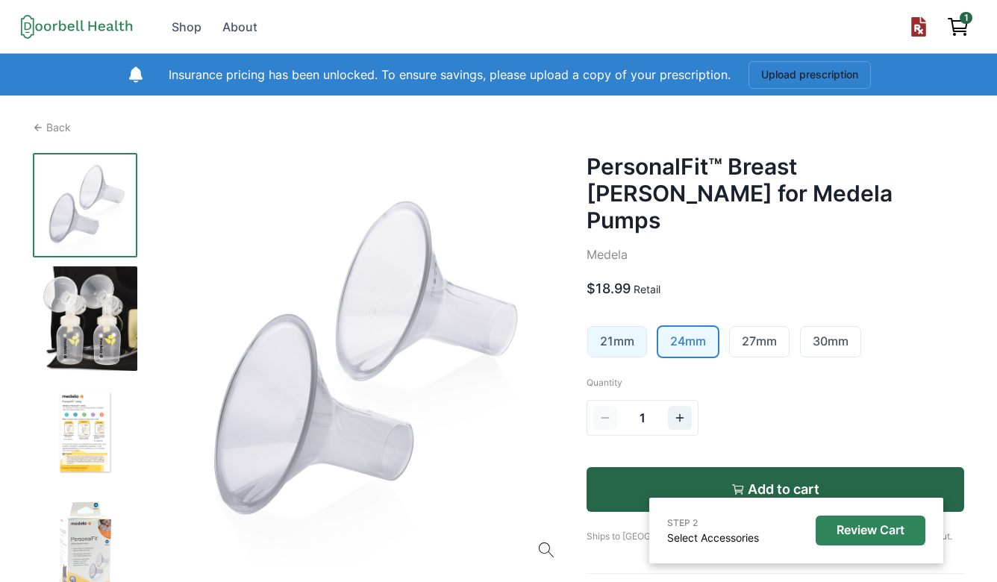
click at [632, 327] on link "21mm" at bounding box center [617, 342] width 58 height 30
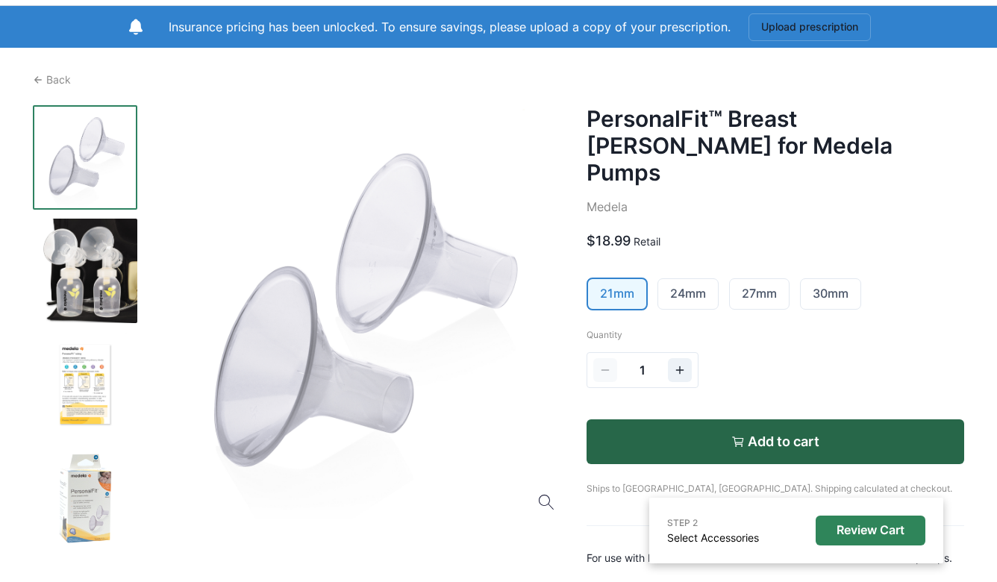
scroll to position [50, 0]
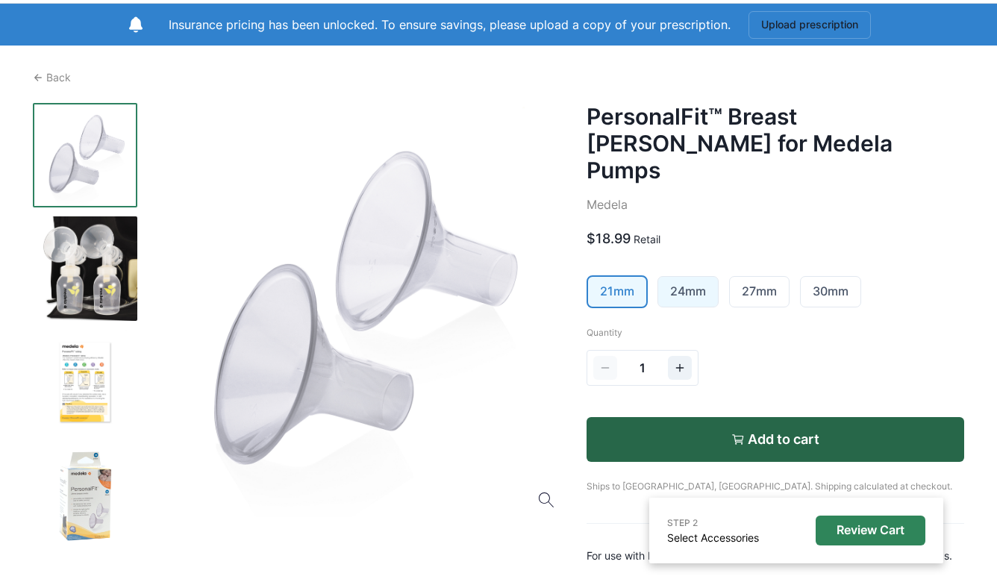
click at [694, 277] on link "24mm" at bounding box center [688, 292] width 60 height 30
click at [763, 277] on link "27mm" at bounding box center [759, 292] width 59 height 30
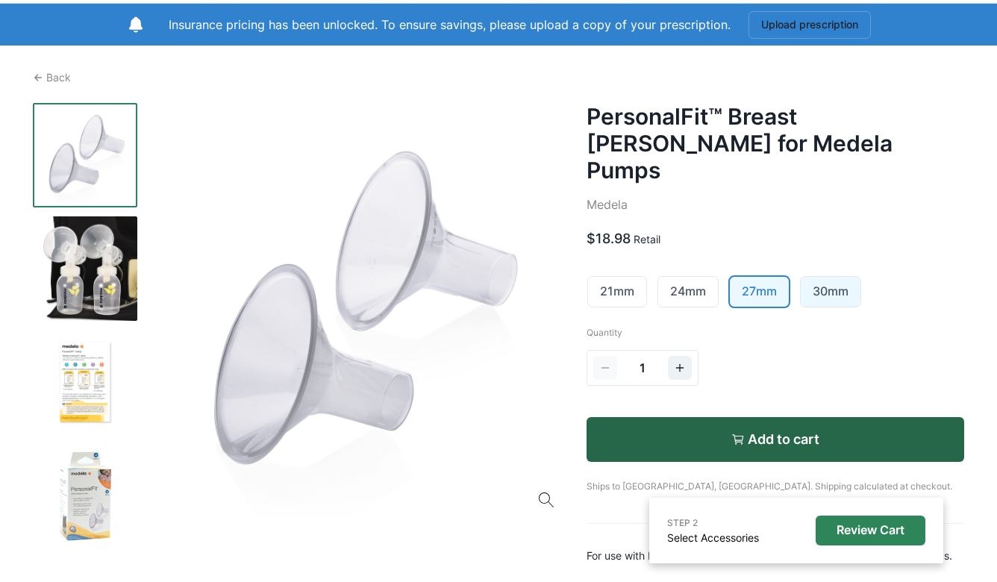
click at [826, 277] on link "30mm" at bounding box center [831, 292] width 60 height 30
click at [625, 277] on link "21mm" at bounding box center [617, 292] width 58 height 30
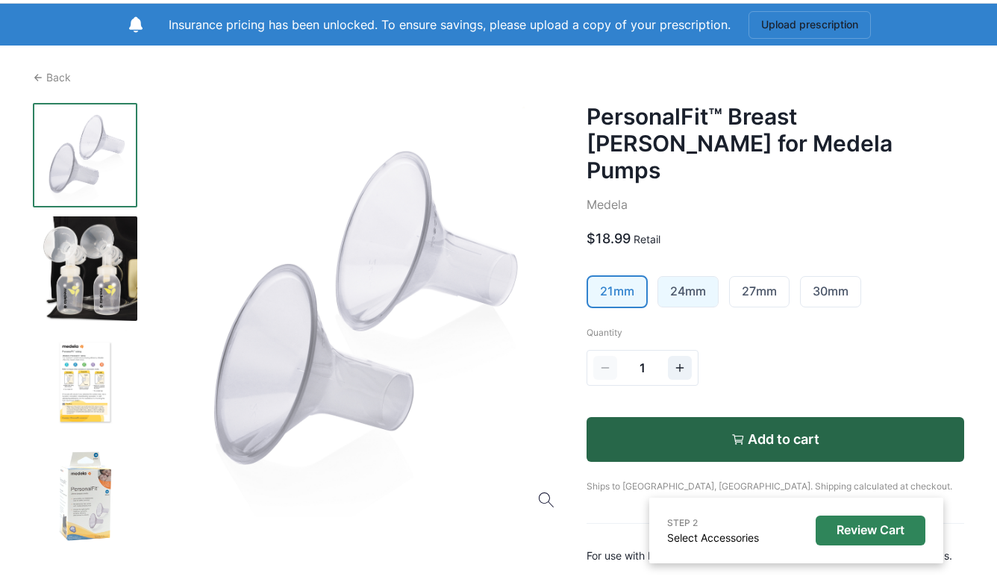
click at [687, 277] on link "24mm" at bounding box center [688, 292] width 60 height 30
click at [766, 277] on link "27mm" at bounding box center [759, 292] width 59 height 30
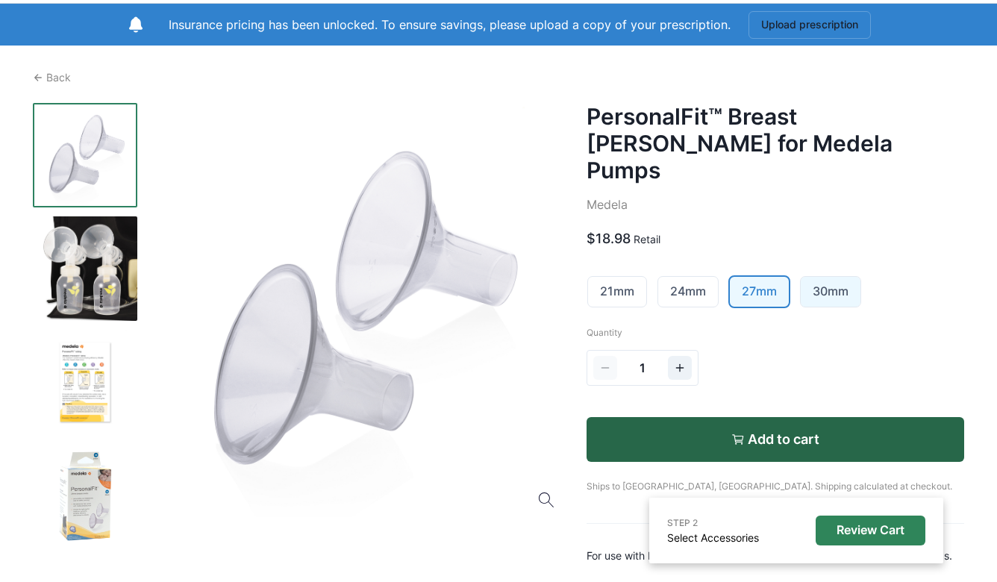
click at [825, 277] on link "30mm" at bounding box center [831, 292] width 60 height 30
click at [627, 277] on link "21mm" at bounding box center [617, 292] width 58 height 30
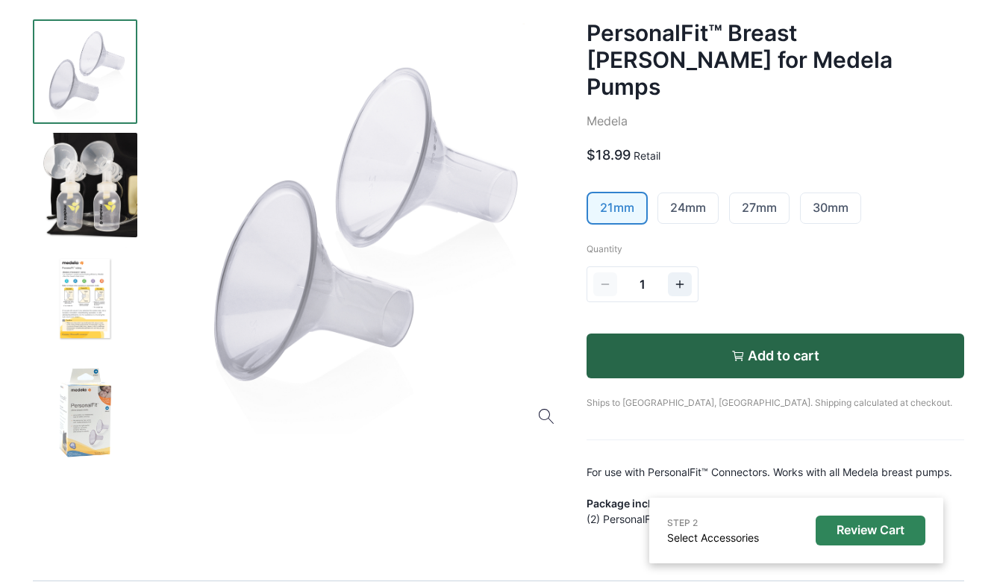
scroll to position [167, 0]
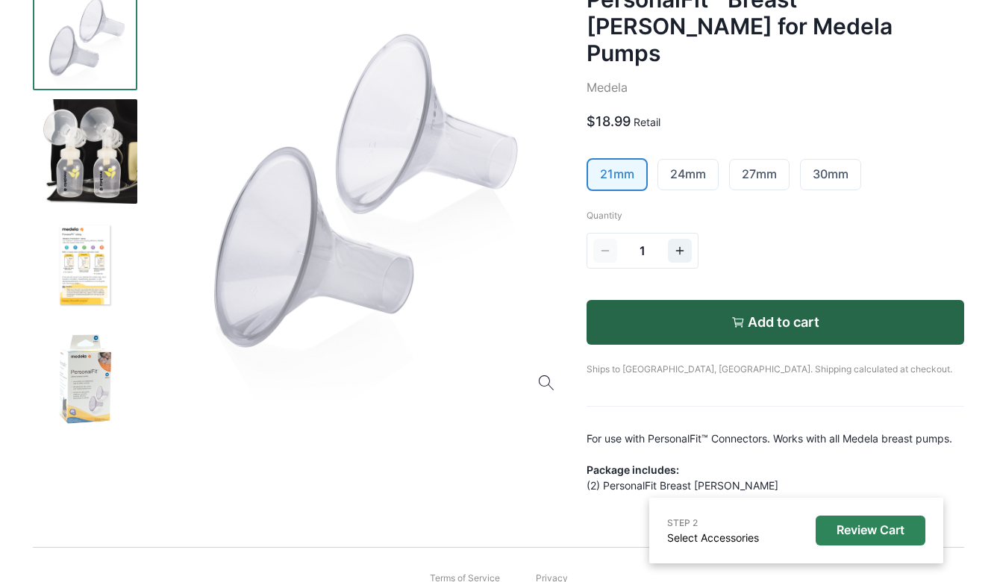
click at [660, 456] on div "For use with PersonalFit™ Connectors. Works with all Medela breast pumps. Packa…" at bounding box center [776, 462] width 378 height 63
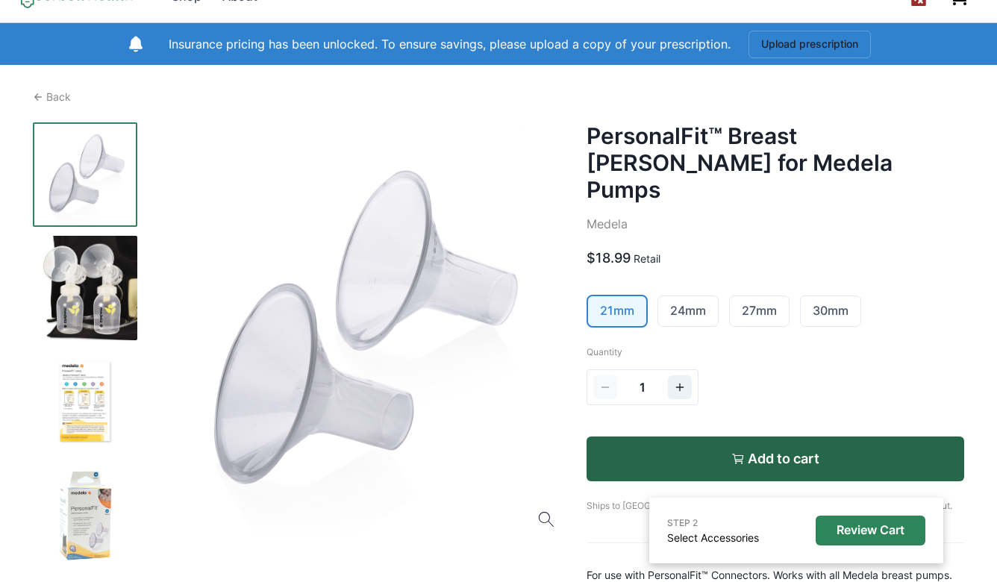
scroll to position [0, 0]
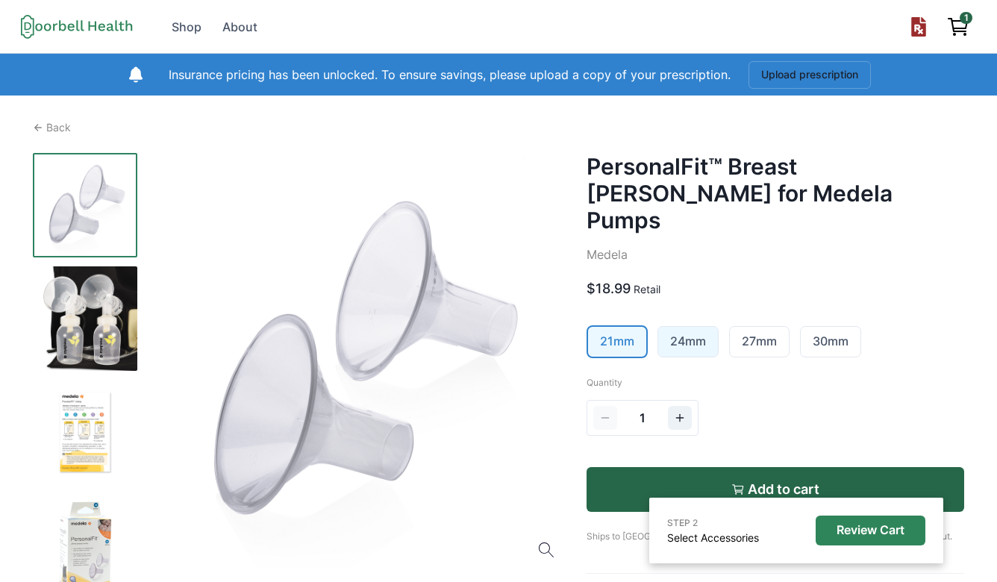
click at [693, 327] on link "24mm" at bounding box center [688, 342] width 60 height 30
click at [769, 327] on link "27mm" at bounding box center [759, 342] width 59 height 30
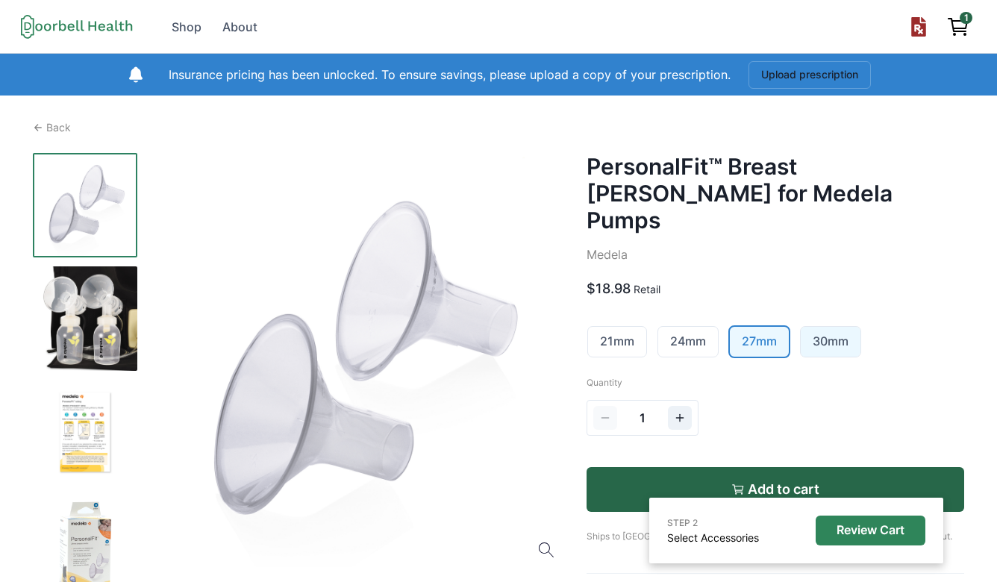
click at [814, 327] on link "30mm" at bounding box center [831, 342] width 60 height 30
click at [620, 327] on link "21mm" at bounding box center [617, 342] width 58 height 30
click at [60, 128] on p "Back" at bounding box center [58, 127] width 25 height 16
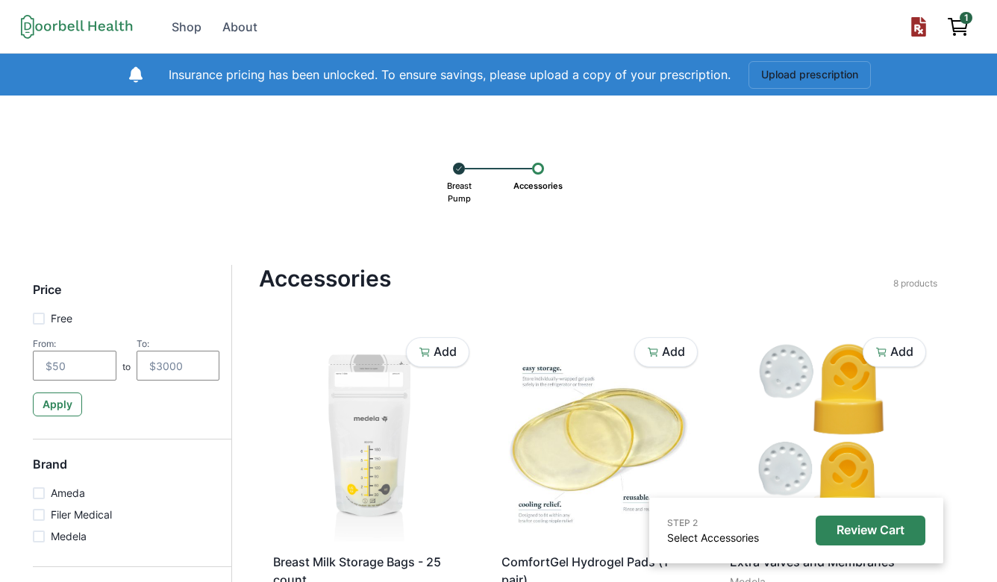
click at [455, 187] on p "Breast Pump" at bounding box center [459, 192] width 35 height 35
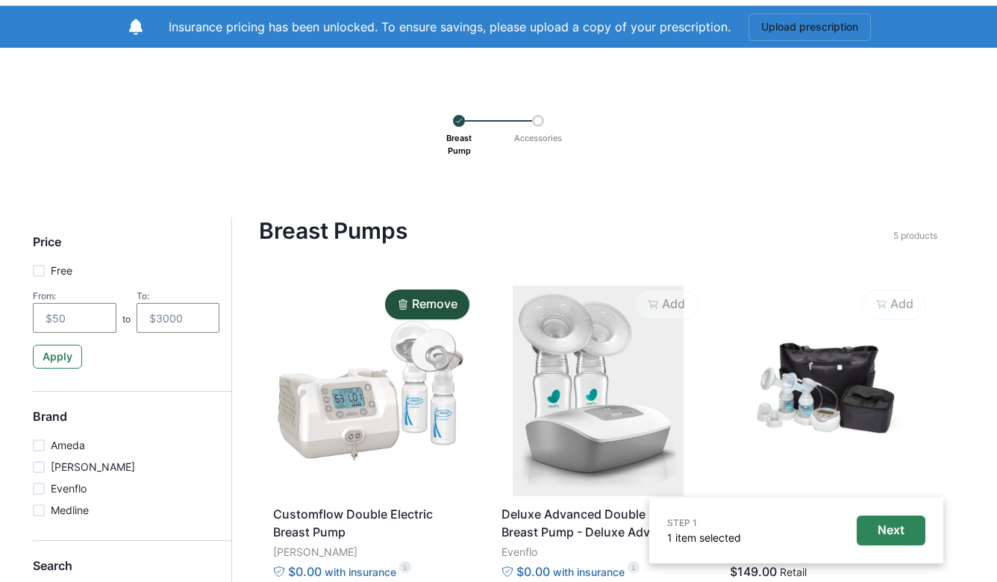
scroll to position [49, 0]
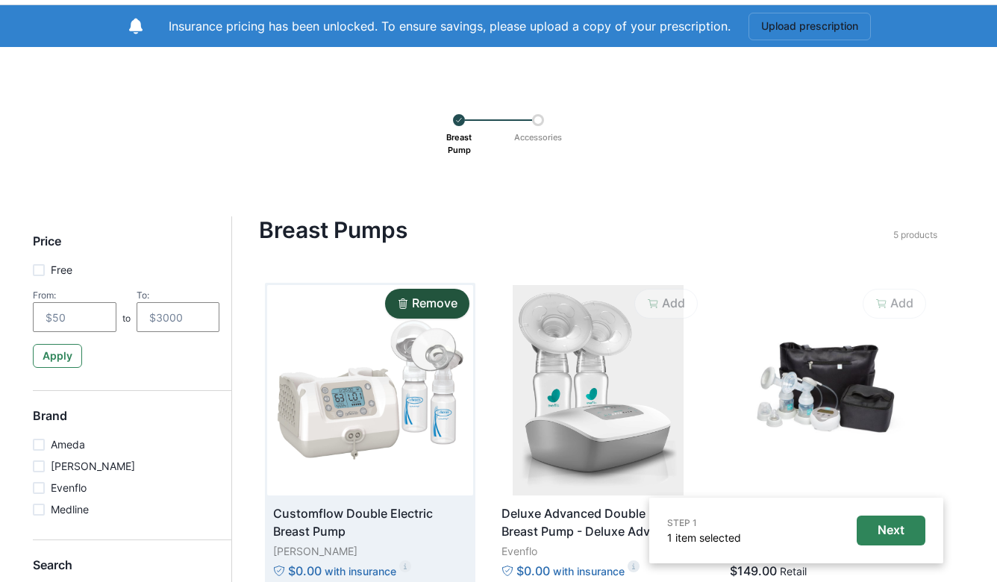
click at [361, 387] on img at bounding box center [370, 390] width 206 height 210
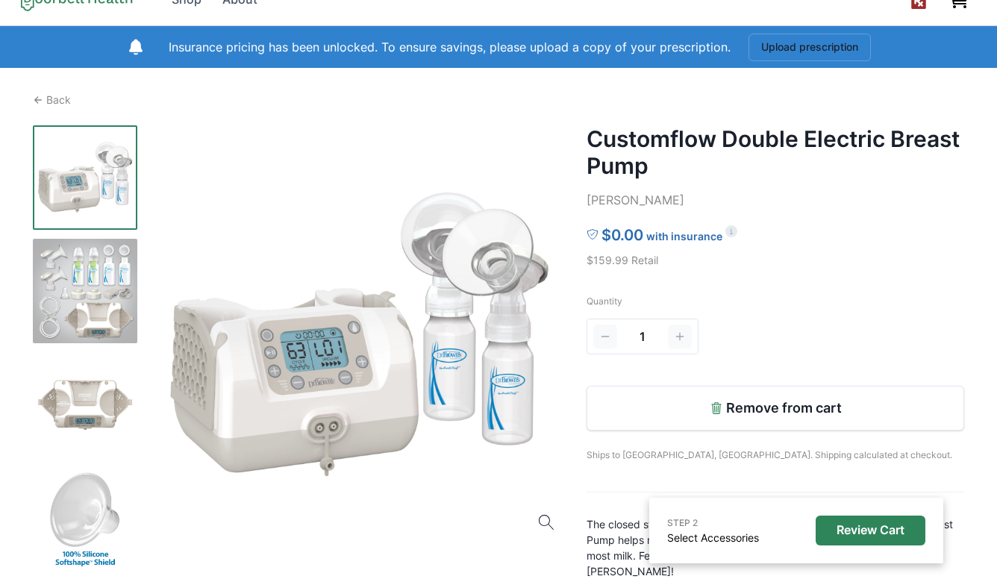
scroll to position [34, 0]
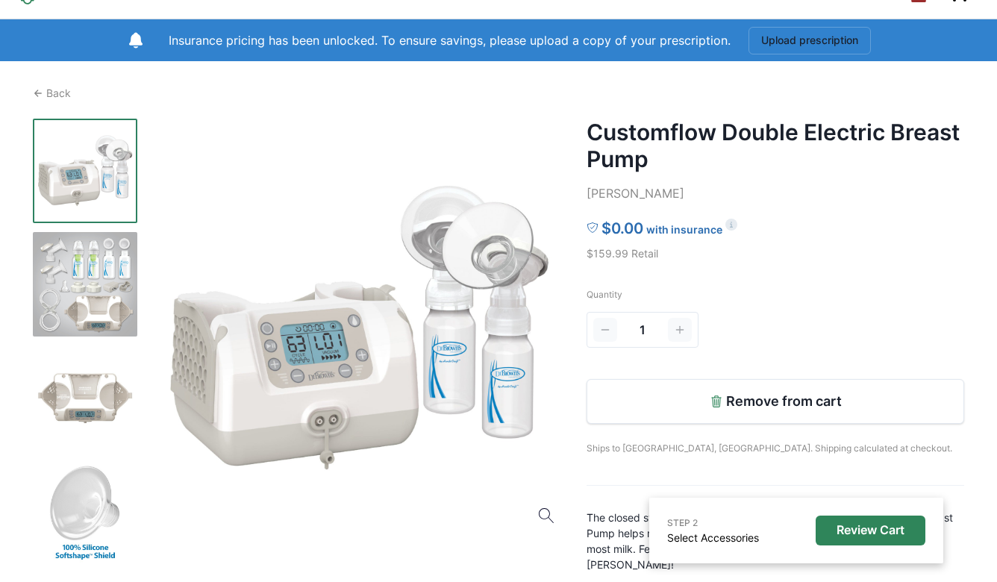
click at [692, 322] on div "1" at bounding box center [643, 330] width 112 height 36
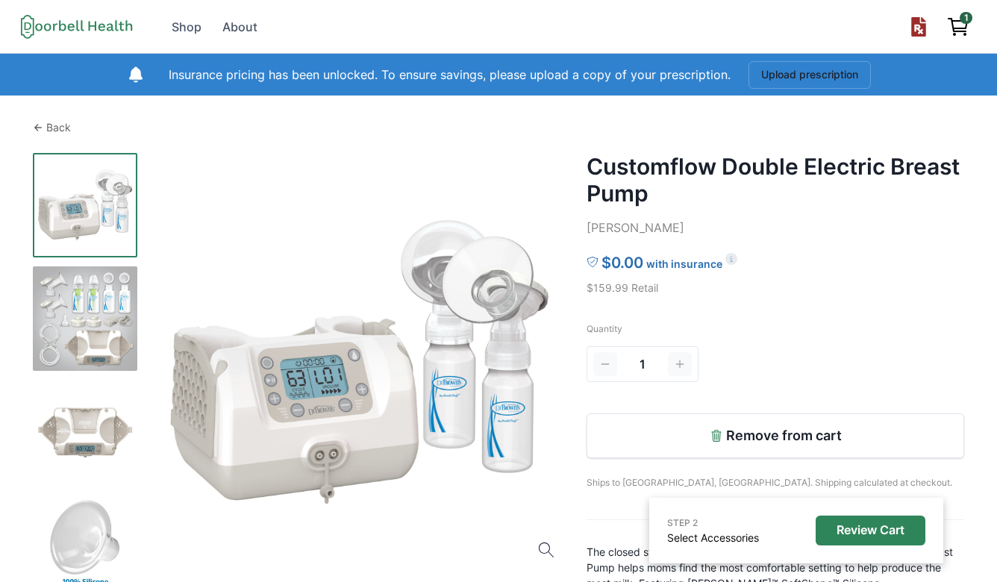
click at [61, 131] on p "Back" at bounding box center [58, 127] width 25 height 16
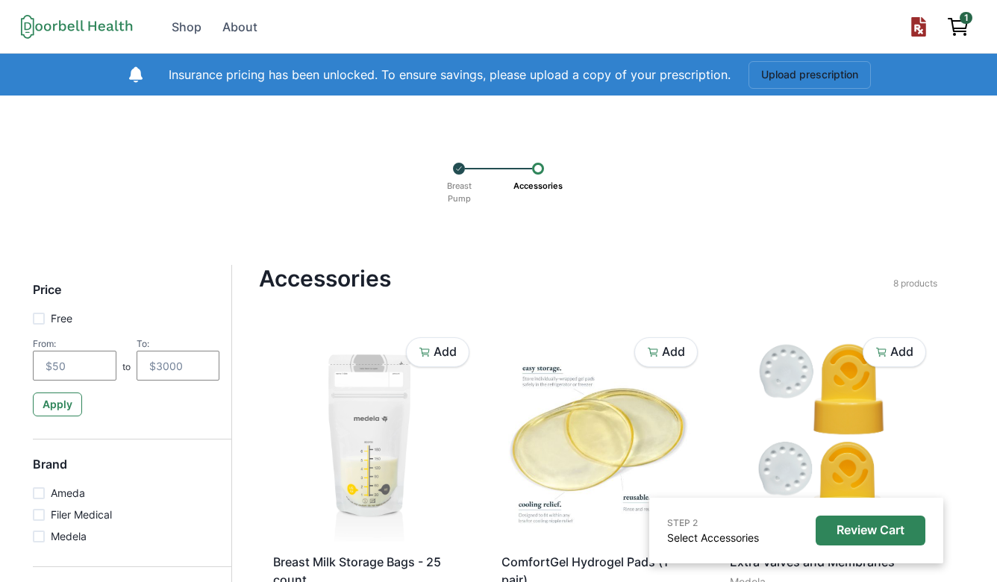
scroll to position [49, 0]
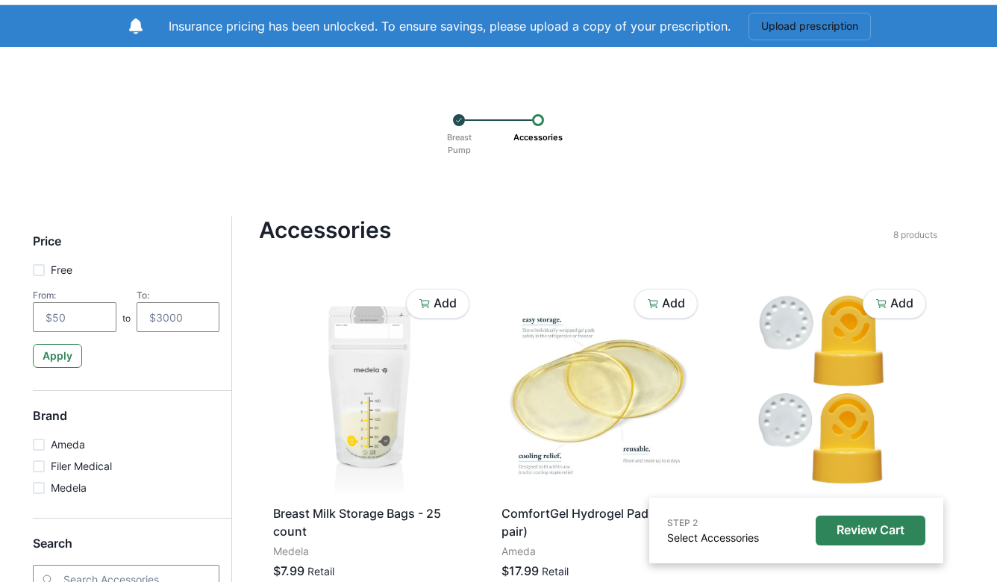
click at [537, 122] on div at bounding box center [538, 120] width 12 height 12
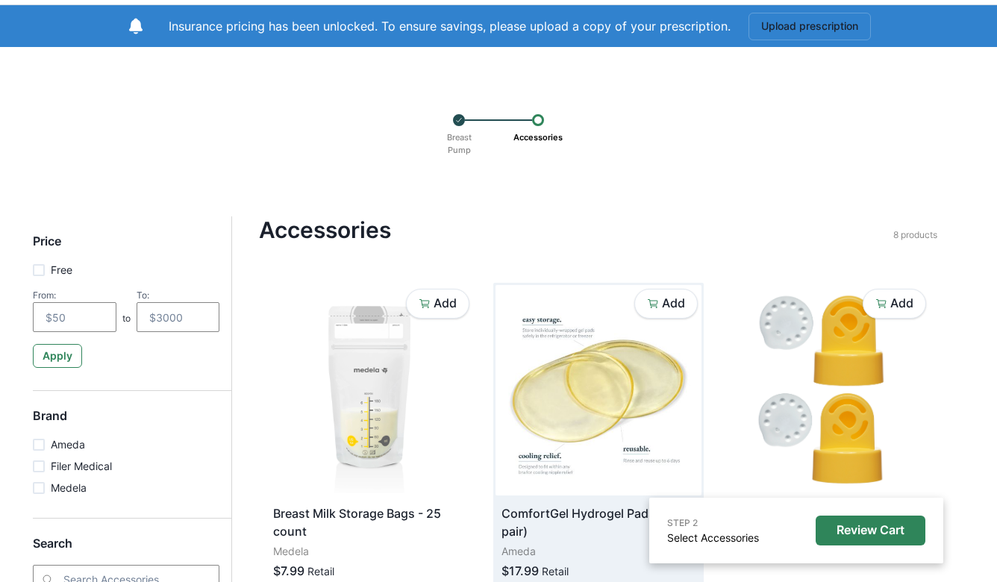
scroll to position [248, 0]
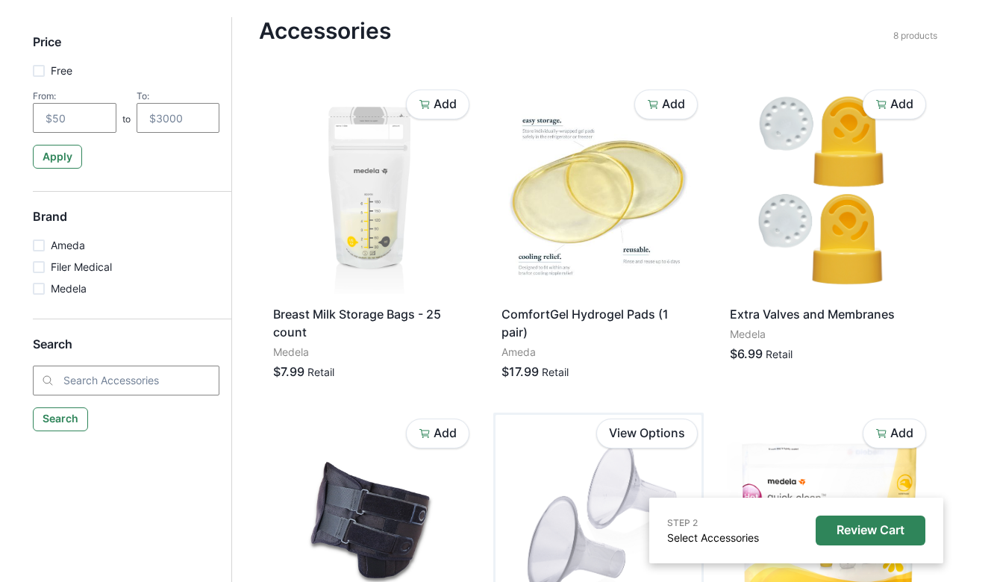
click at [592, 484] on img at bounding box center [599, 520] width 206 height 210
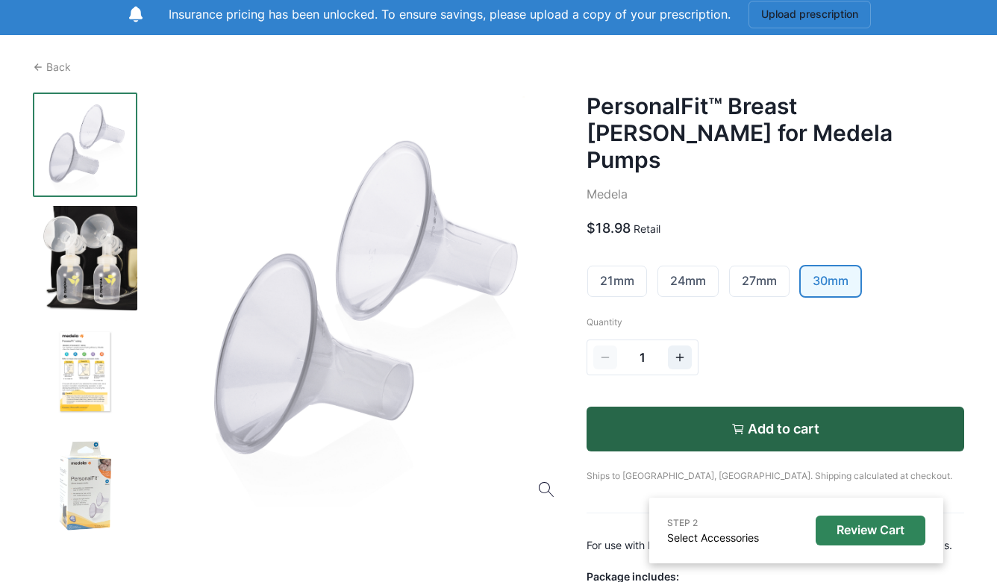
scroll to position [167, 0]
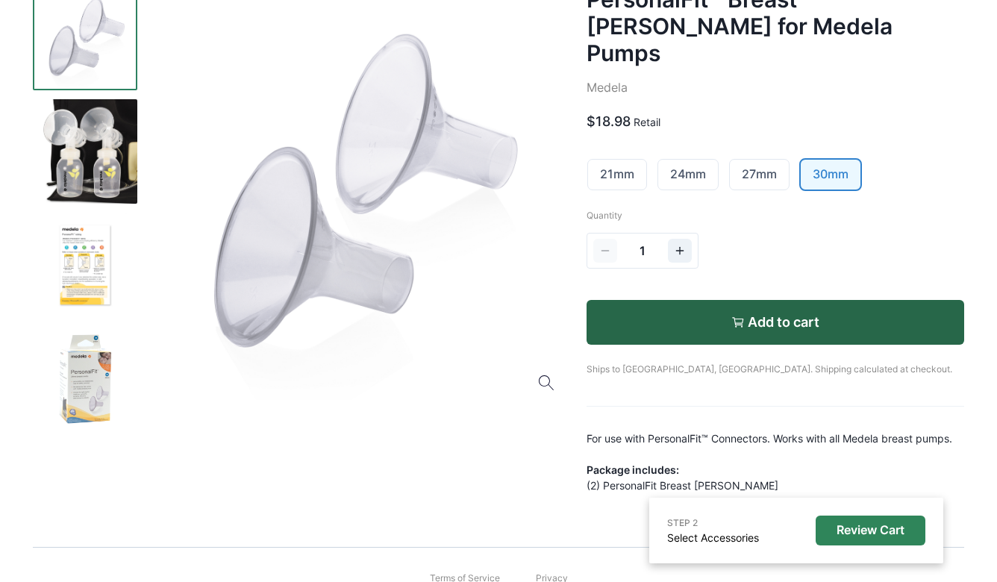
scroll to position [248, 0]
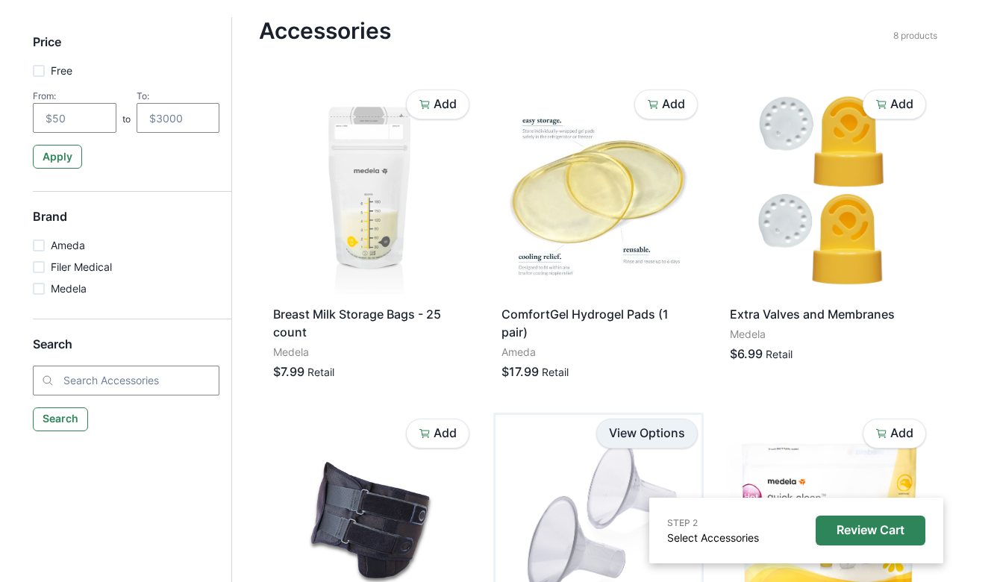
click at [625, 431] on link "View Options" at bounding box center [646, 434] width 101 height 30
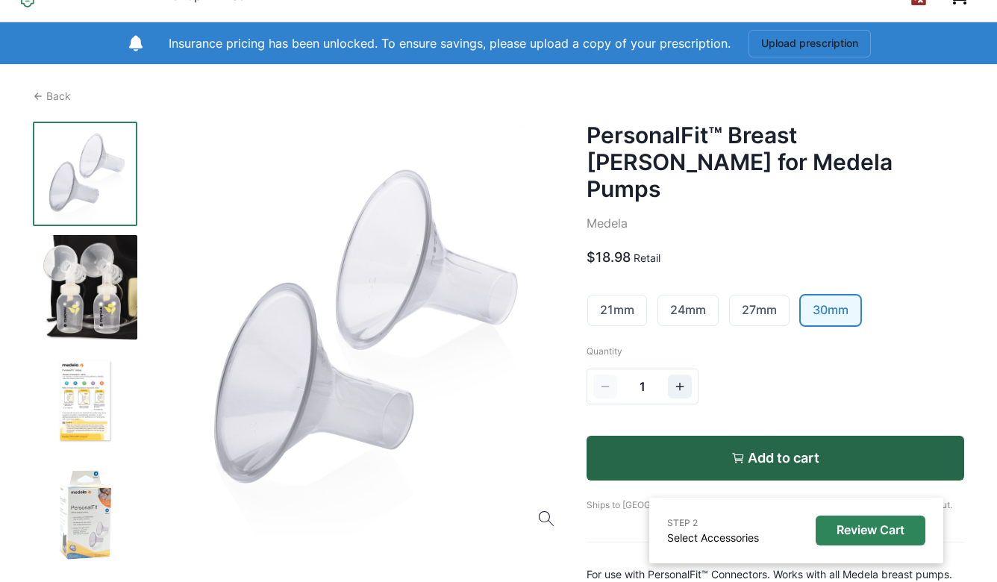
scroll to position [60, 0]
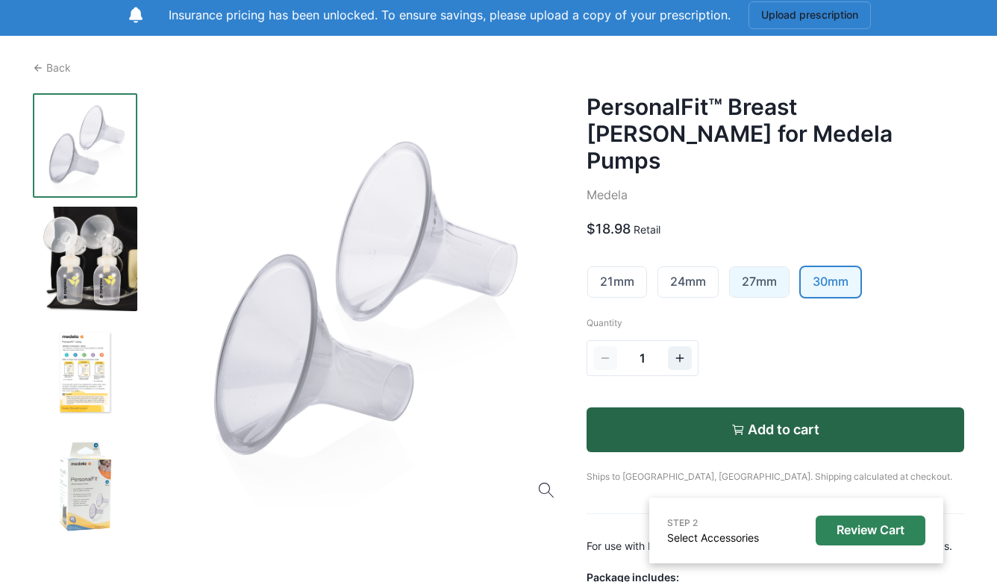
click at [770, 267] on link "27mm" at bounding box center [759, 282] width 59 height 30
click at [678, 267] on link "24mm" at bounding box center [688, 282] width 60 height 30
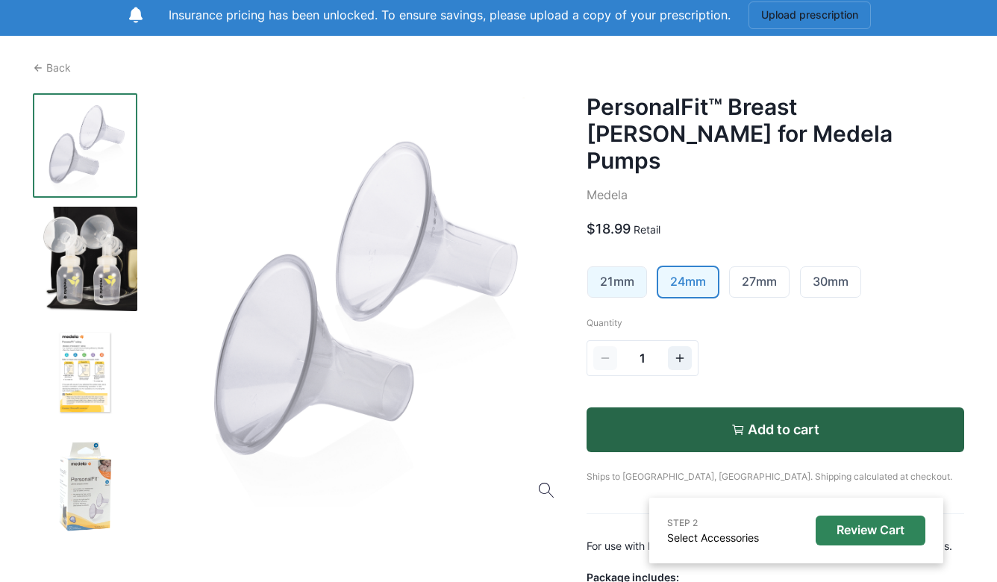
click at [625, 267] on link "21mm" at bounding box center [617, 282] width 58 height 30
click at [678, 352] on icon "Increment" at bounding box center [680, 358] width 12 height 12
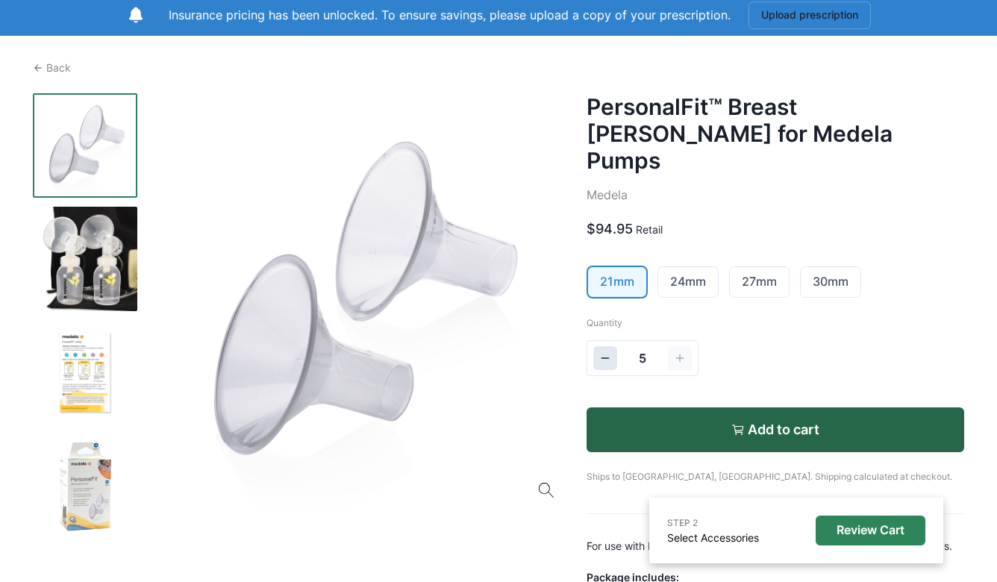
click at [603, 352] on icon "Decrement" at bounding box center [605, 358] width 12 height 12
click at [55, 66] on p "Back" at bounding box center [58, 68] width 25 height 16
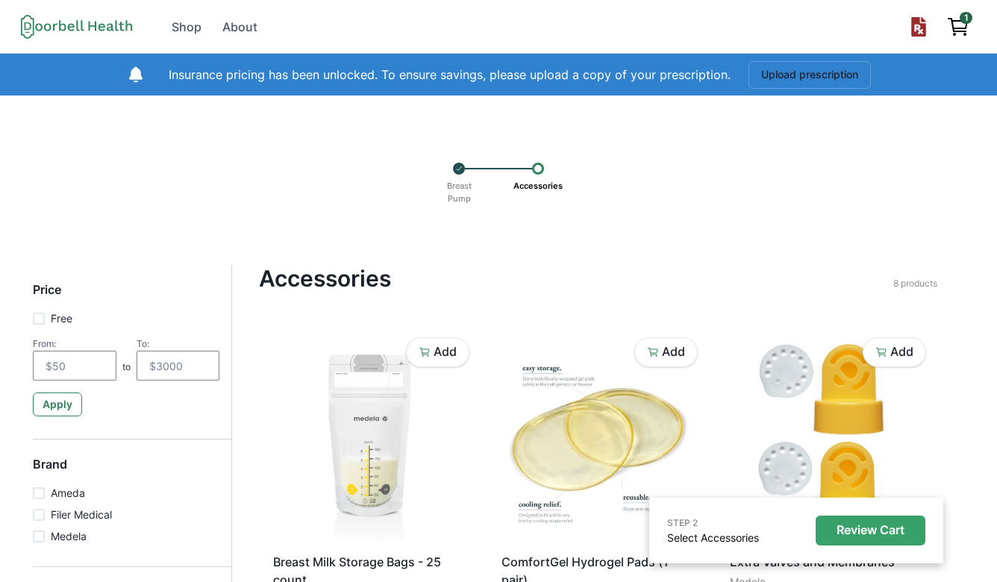
click at [860, 534] on p "Review Cart" at bounding box center [871, 530] width 68 height 14
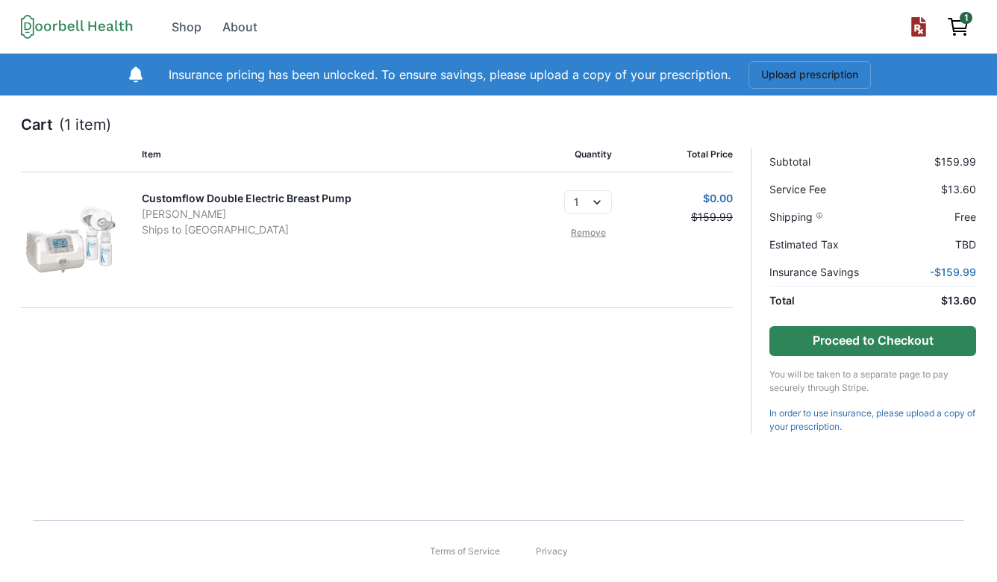
click at [866, 343] on button "Proceed to Checkout" at bounding box center [872, 341] width 207 height 30
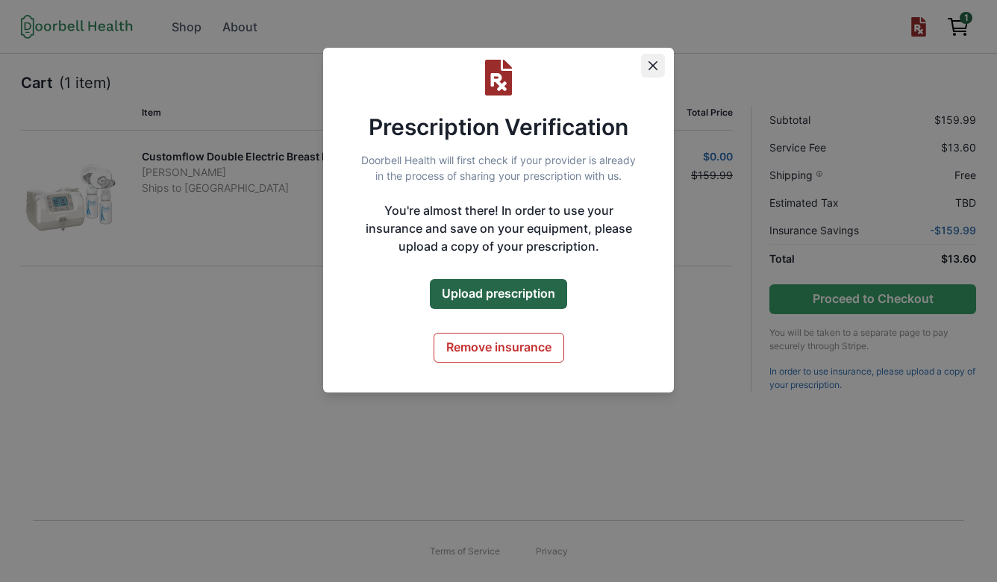
click at [652, 66] on icon "Close" at bounding box center [653, 65] width 9 height 9
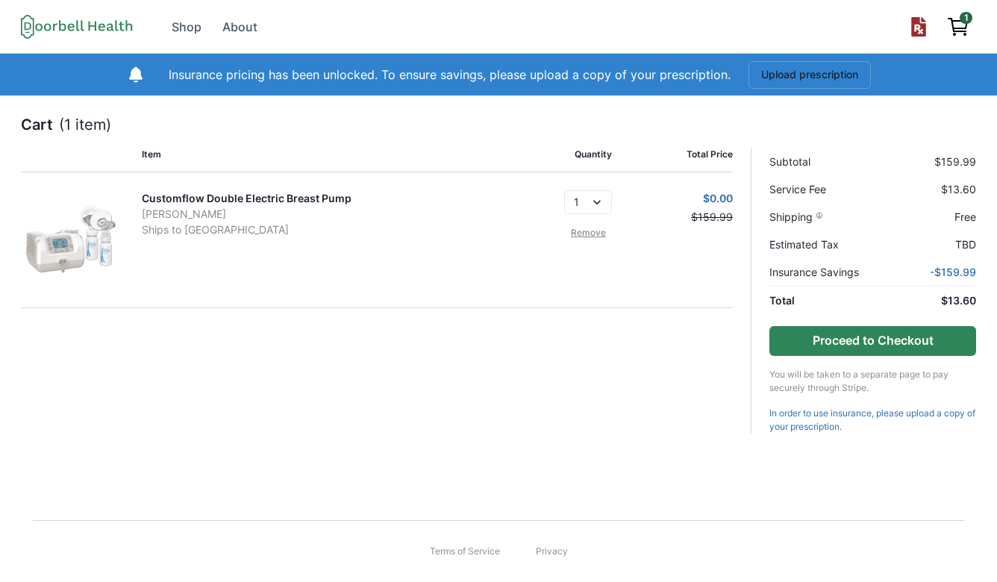
click at [835, 346] on button "Proceed to Checkout" at bounding box center [872, 341] width 207 height 30
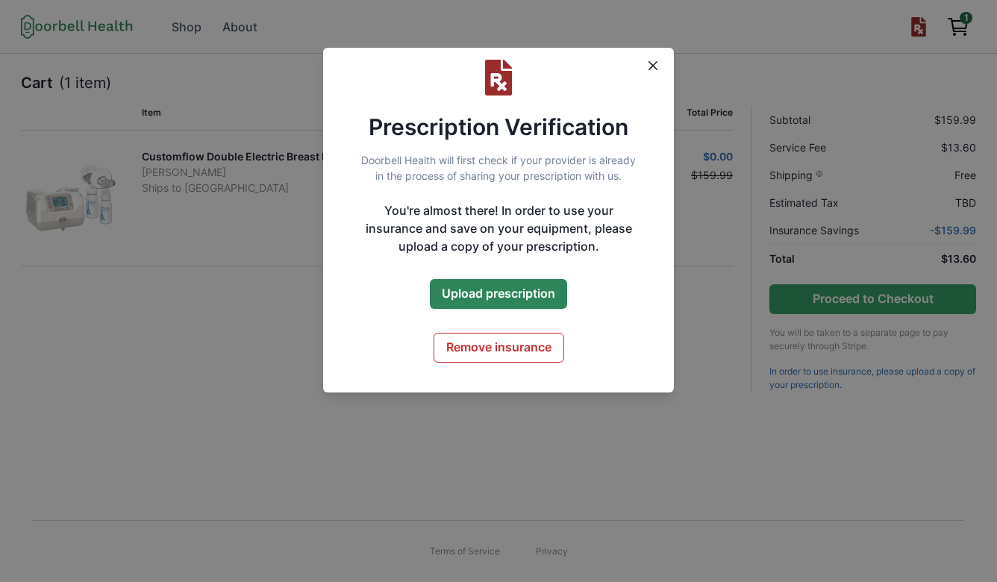
click at [482, 293] on button "Upload prescription" at bounding box center [498, 294] width 137 height 30
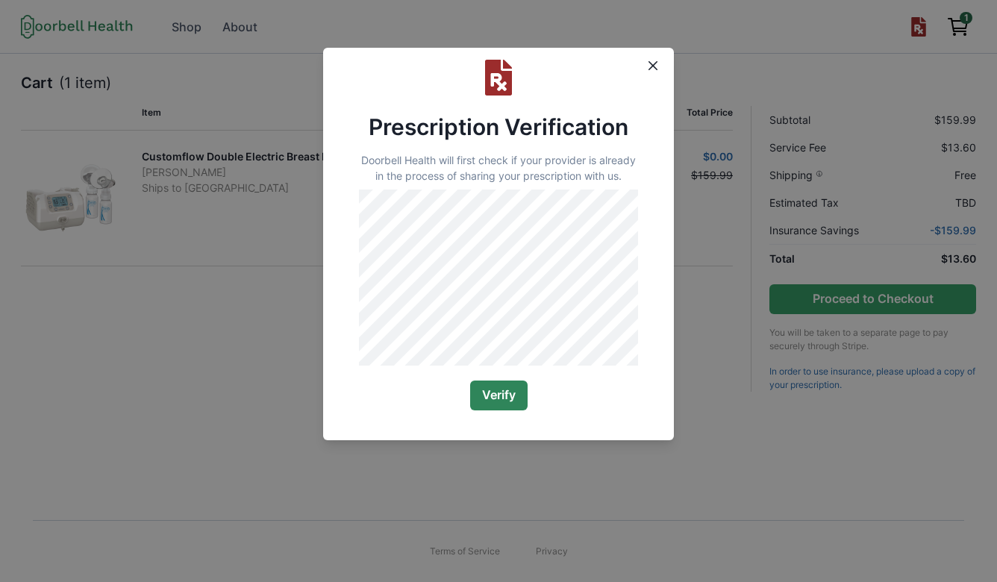
click at [499, 410] on button "Verify" at bounding box center [498, 396] width 57 height 30
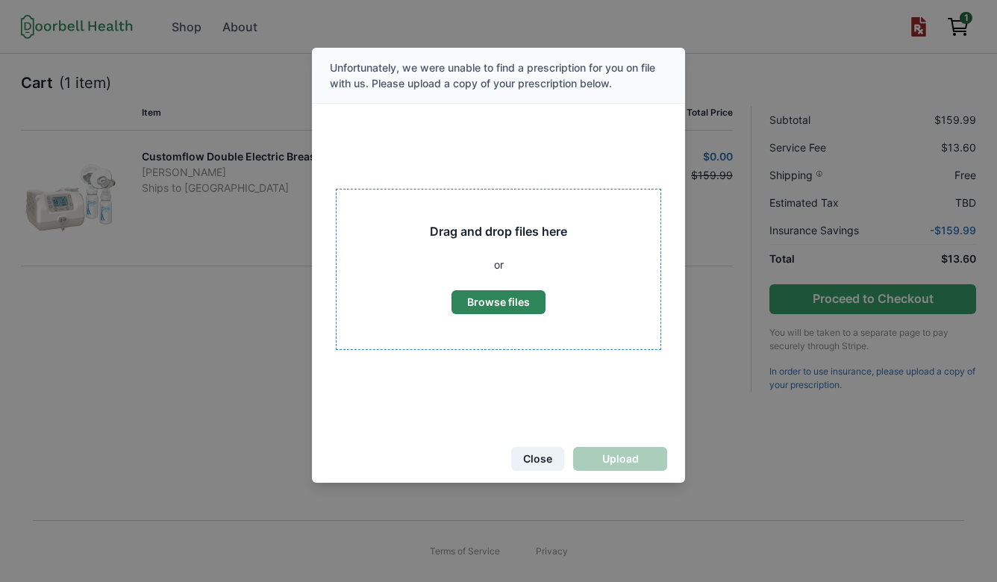
click at [538, 458] on button "Close" at bounding box center [537, 459] width 53 height 24
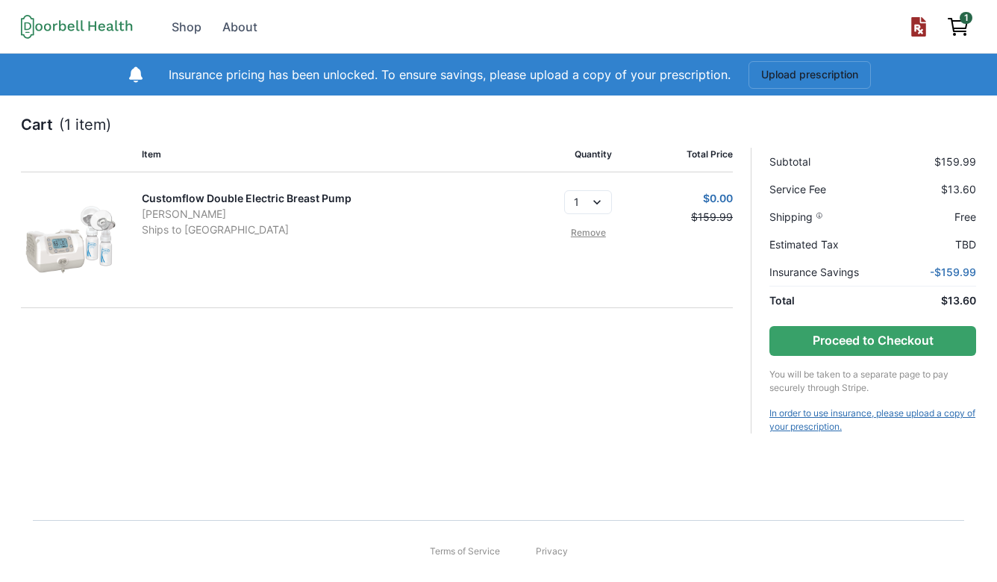
click at [800, 419] on link "In order to use insurance, please upload a copy of your prescription." at bounding box center [872, 420] width 207 height 27
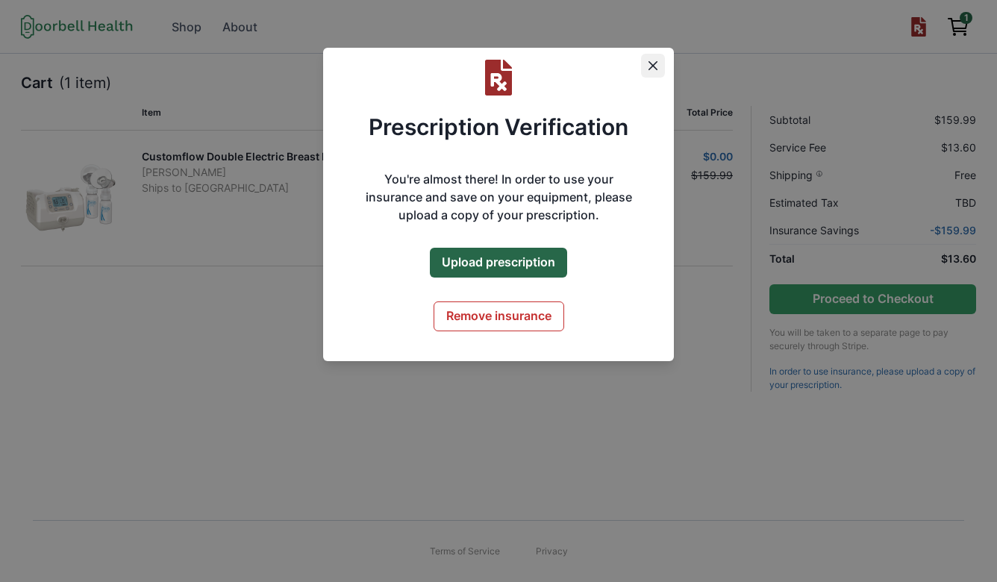
click at [654, 72] on button "Close" at bounding box center [653, 66] width 24 height 24
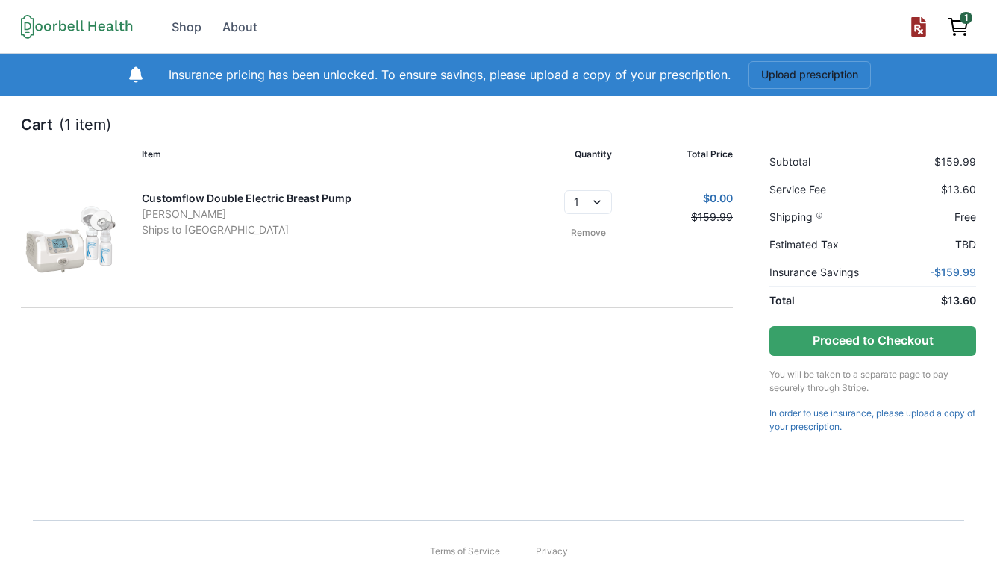
click at [587, 237] on link "Remove" at bounding box center [588, 232] width 48 height 13
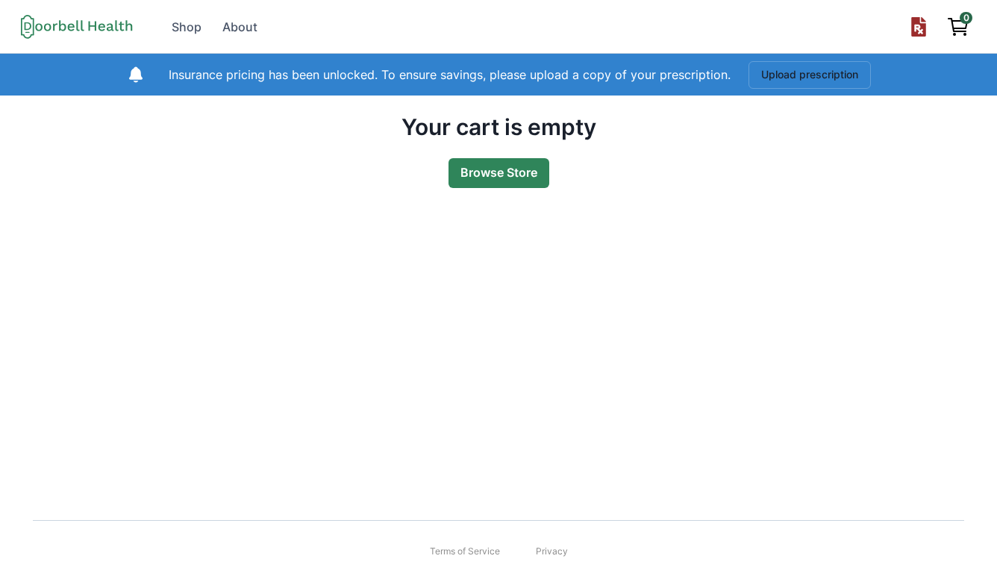
click at [502, 175] on link "Browse Store" at bounding box center [499, 173] width 101 height 30
